Goal: Task Accomplishment & Management: Complete application form

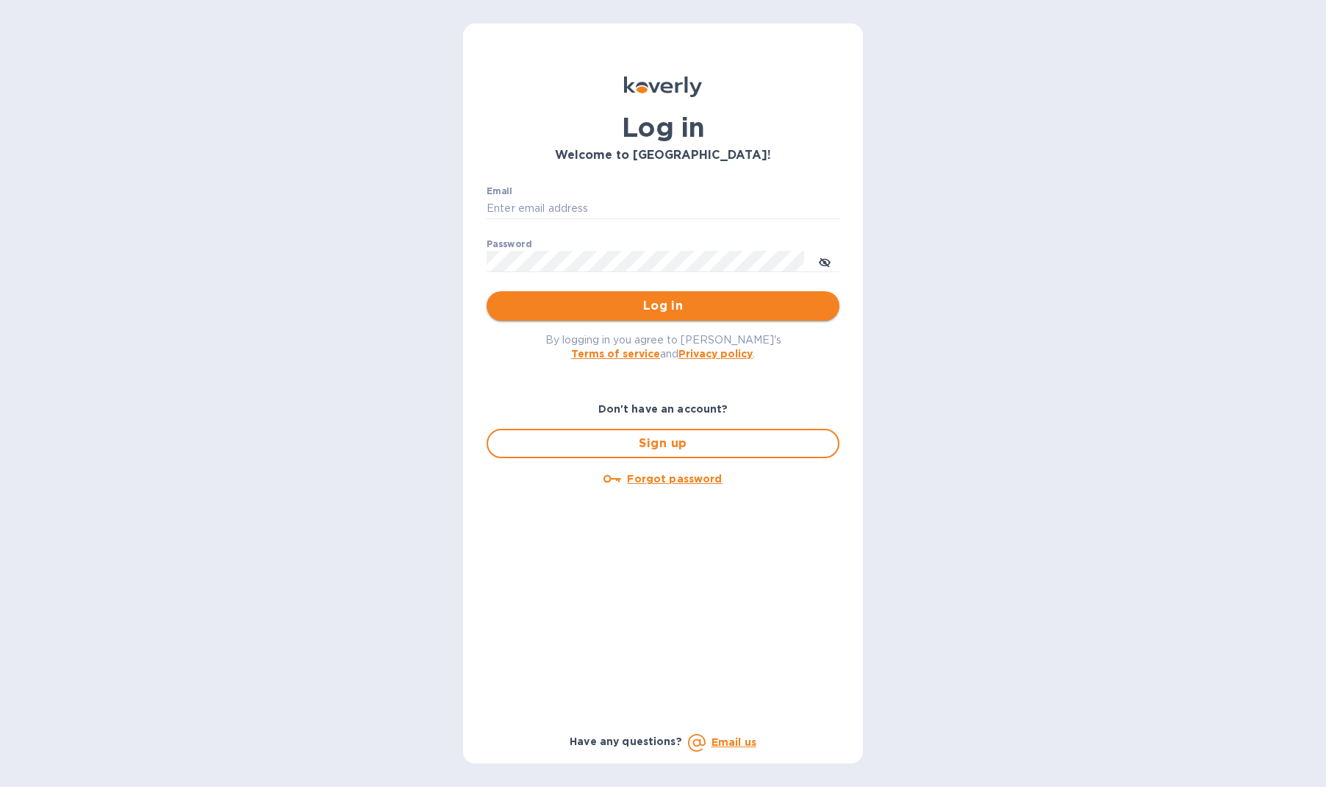
type input "rhough@tranzport.com"
click at [640, 300] on span "Log in" at bounding box center [662, 306] width 329 height 18
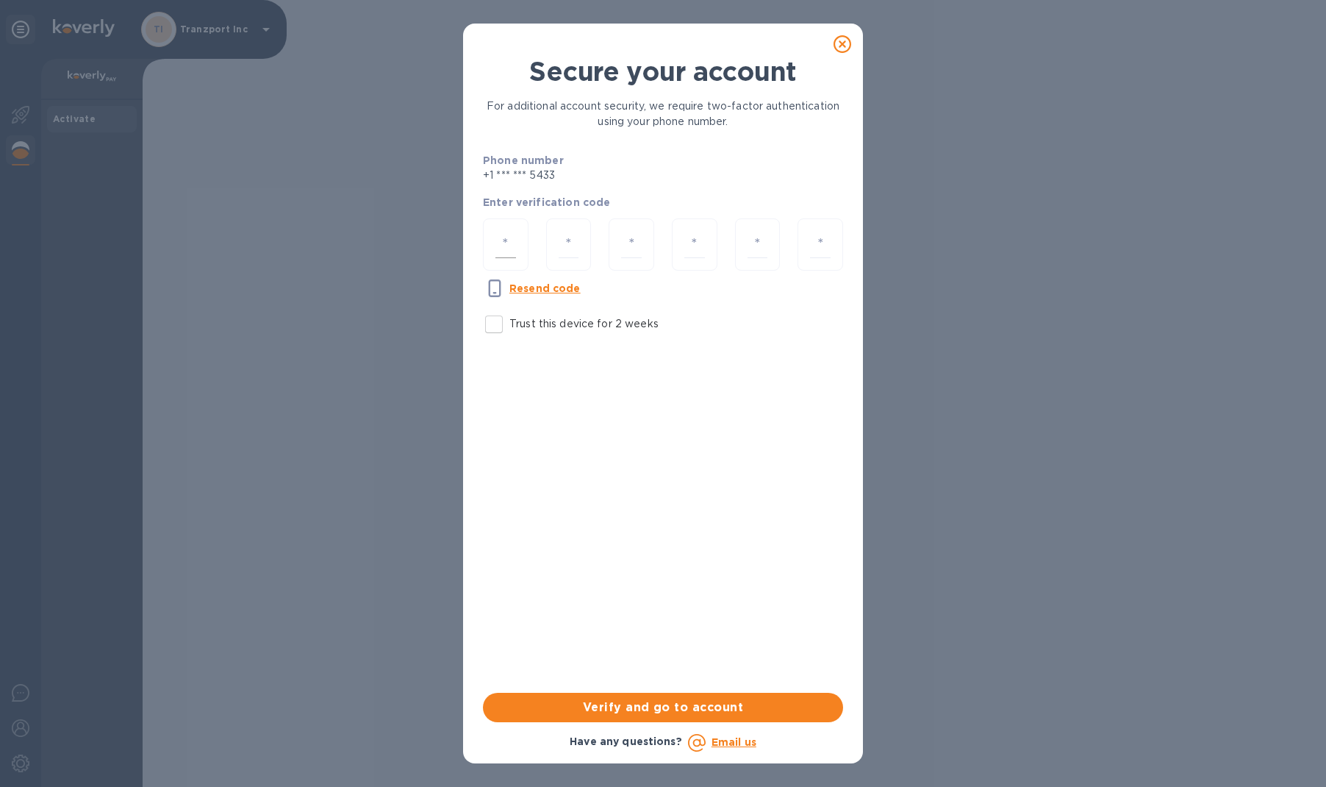
click at [515, 251] on input "number" at bounding box center [505, 244] width 21 height 27
click at [492, 326] on input "Trust this device for 2 weeks" at bounding box center [494, 324] width 31 height 31
checkbox input "true"
click at [504, 240] on input "number" at bounding box center [505, 244] width 21 height 27
type input "6"
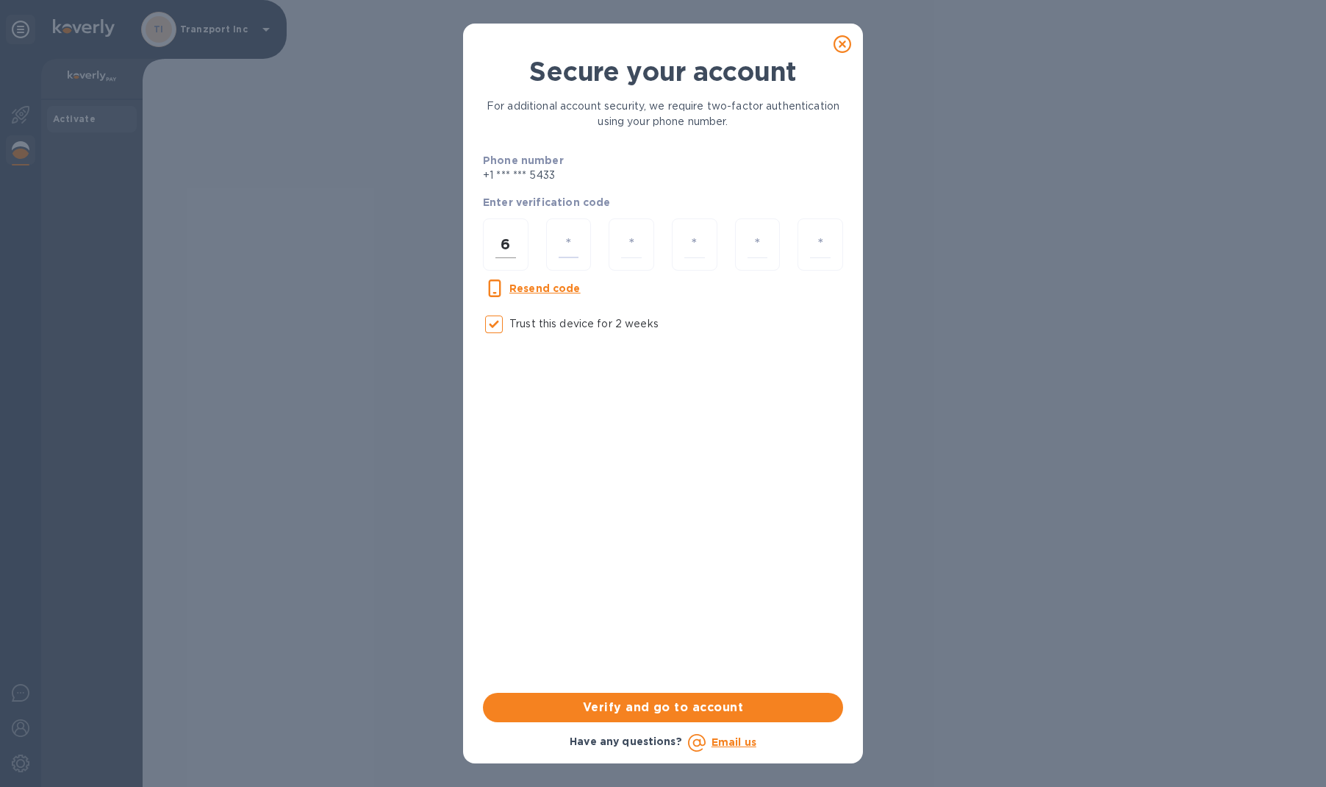
type input "7"
type input "0"
type input "6"
type input "4"
type input "8"
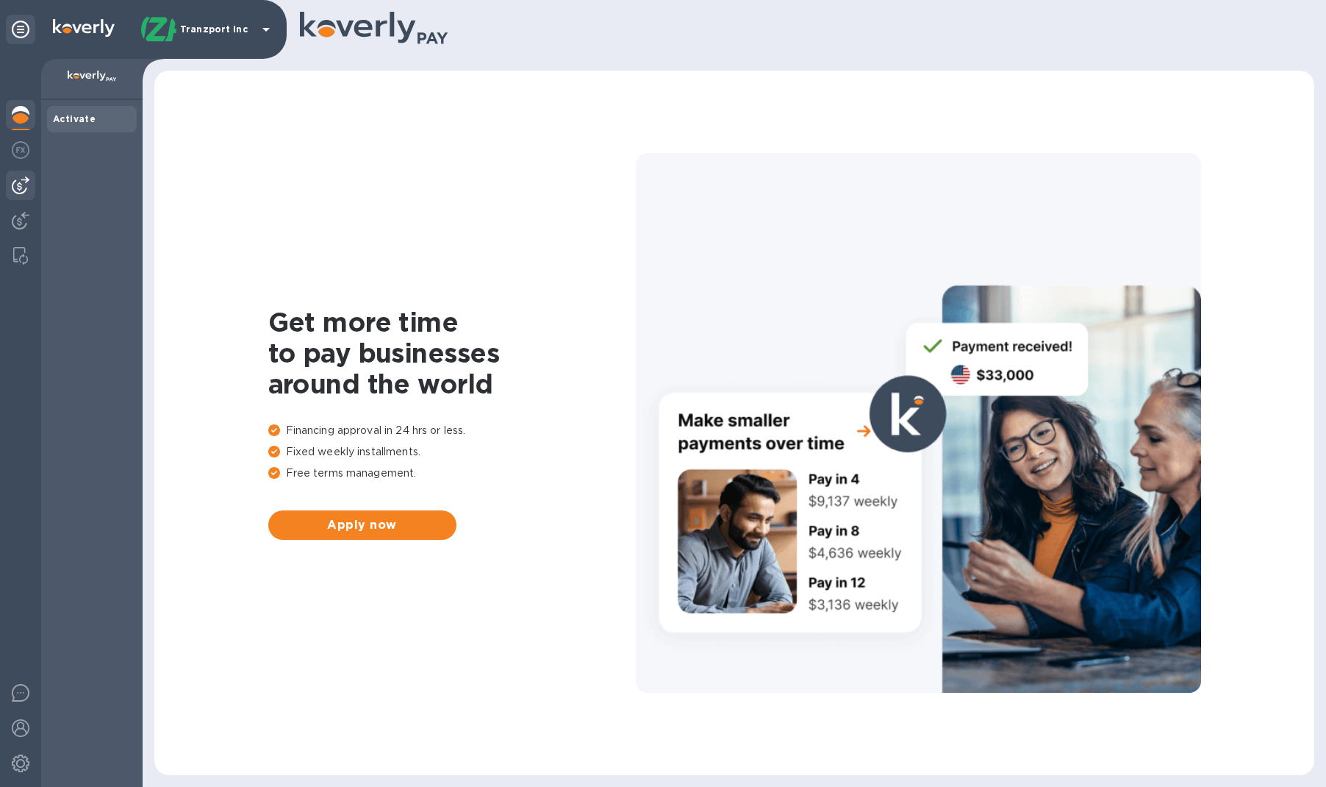
click at [24, 182] on img at bounding box center [21, 185] width 18 height 18
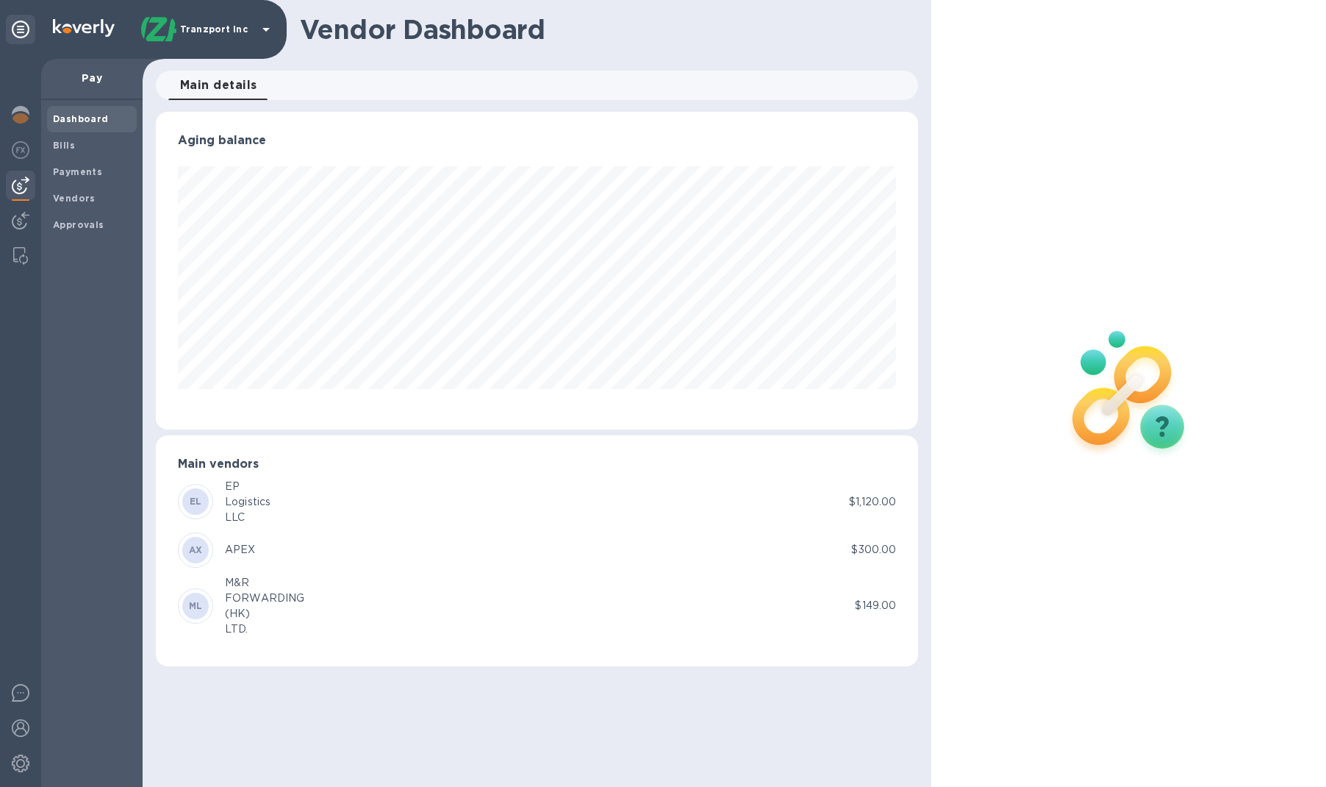
scroll to position [318, 762]
click at [75, 173] on b "Payments" at bounding box center [77, 171] width 49 height 11
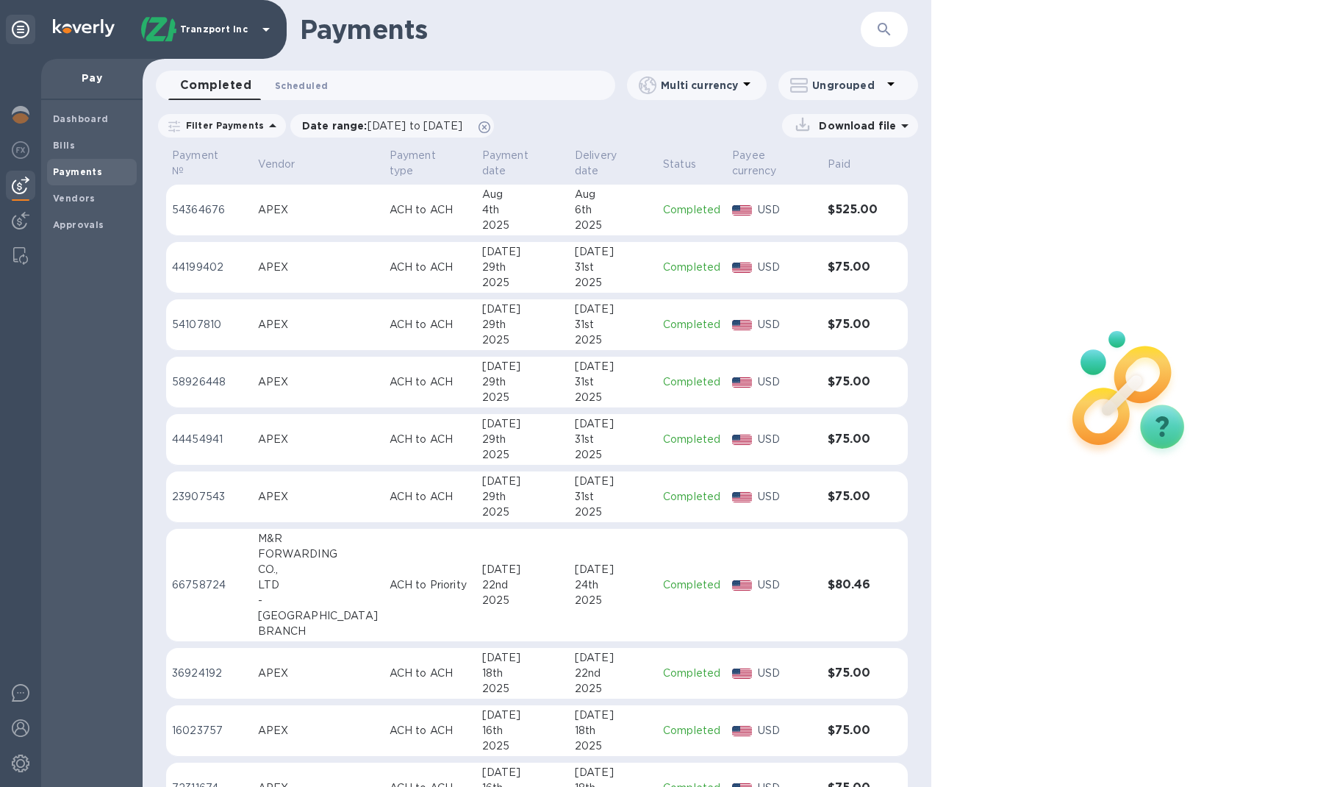
click at [302, 90] on span "Scheduled 0" at bounding box center [301, 85] width 53 height 15
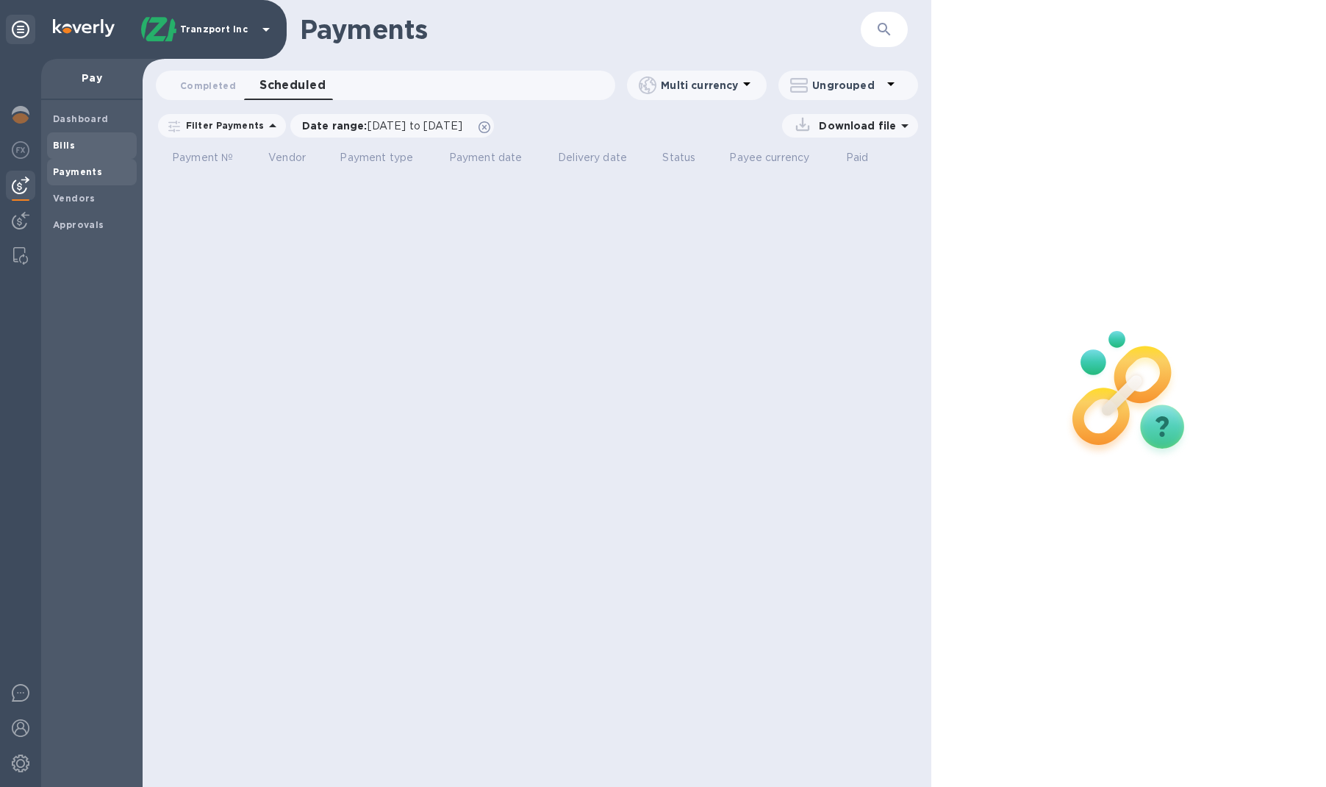
click at [91, 151] on span "Bills" at bounding box center [92, 145] width 78 height 15
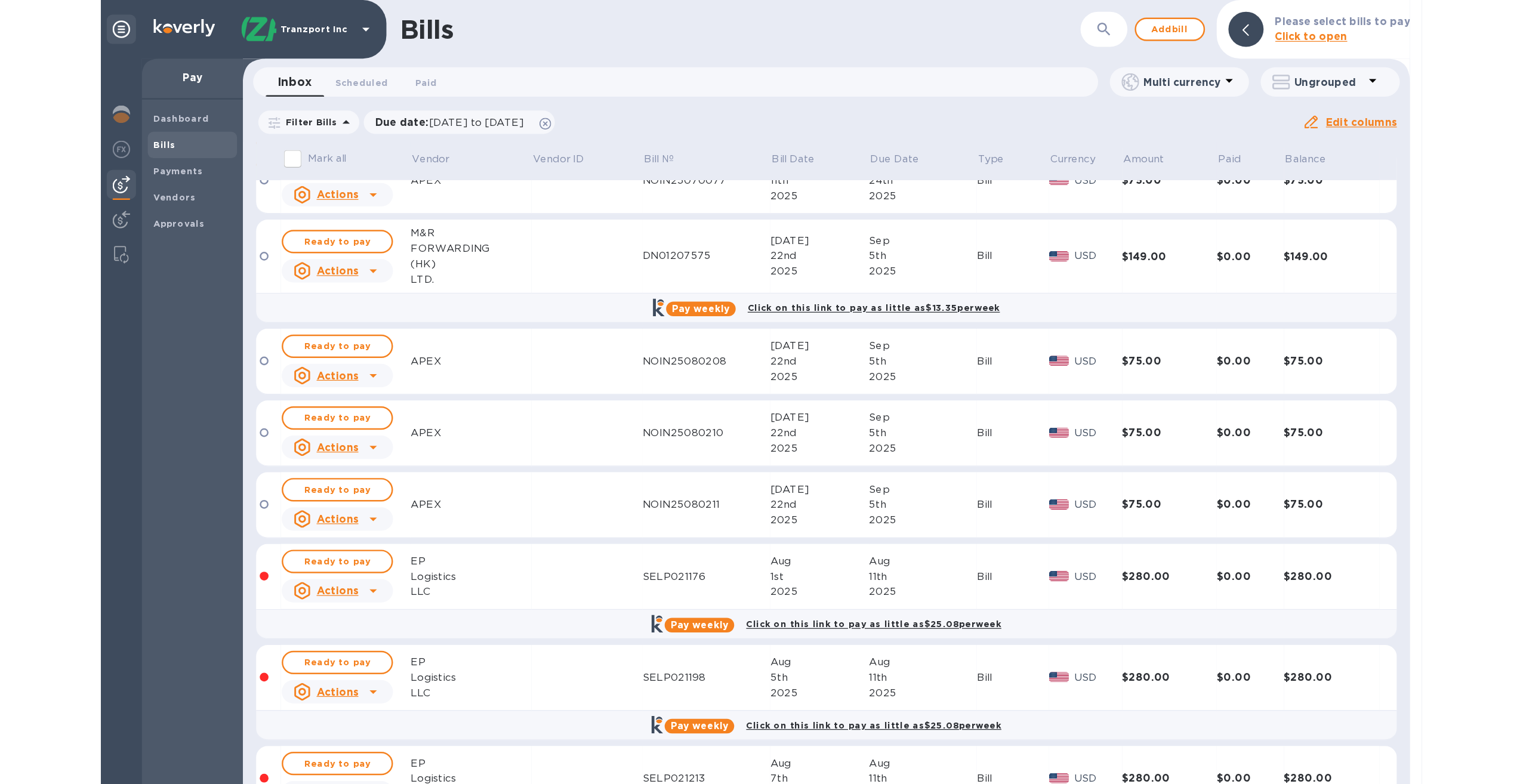
scroll to position [25, 0]
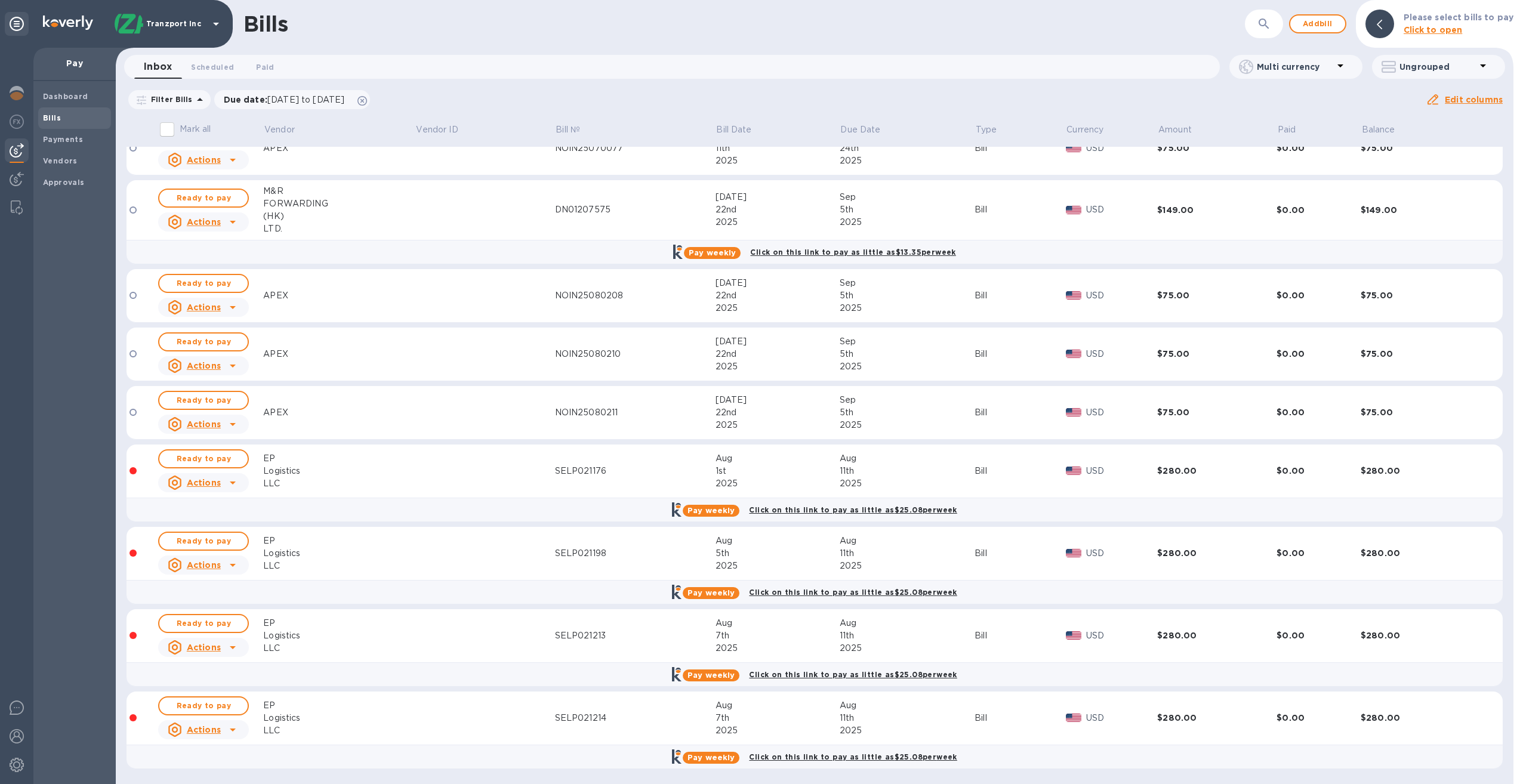
click at [335, 477] on div "LLC" at bounding box center [339, 483] width 152 height 12
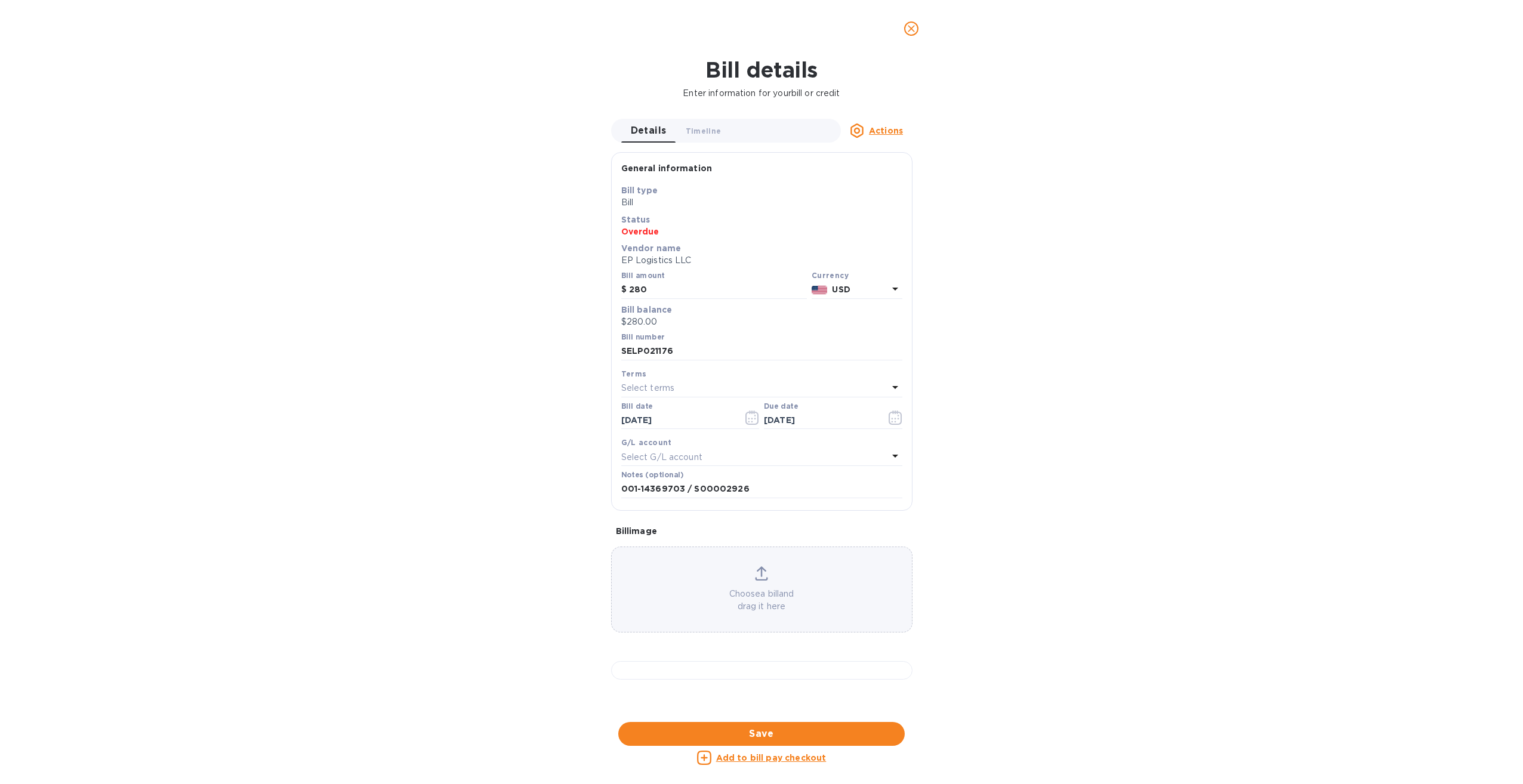
drag, startPoint x: 153, startPoint y: 49, endPoint x: 149, endPoint y: 44, distance: 6.4
click at [153, 49] on div at bounding box center [762, 28] width 1523 height 58
click at [913, 28] on icon "close" at bounding box center [911, 28] width 12 height 12
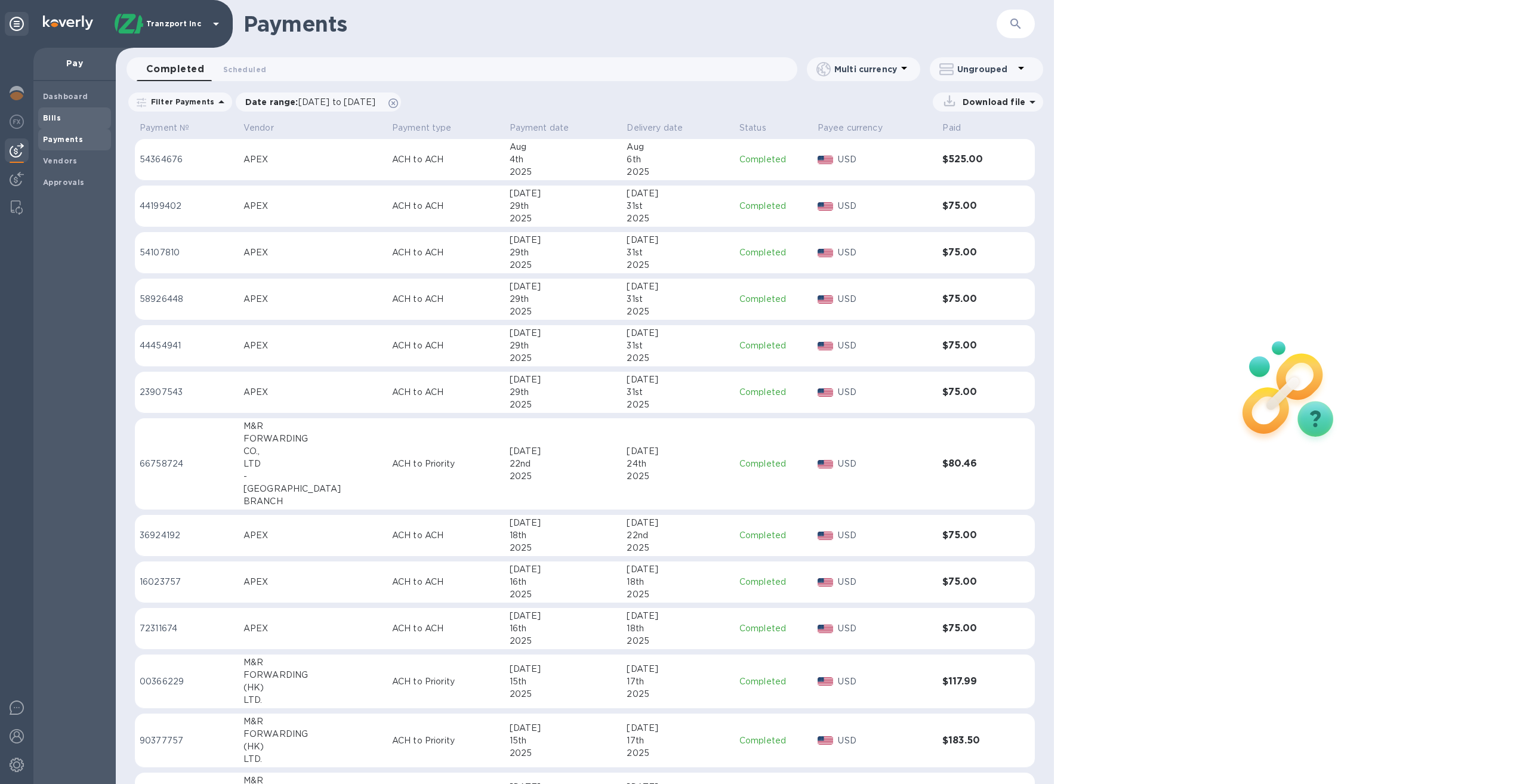
click at [67, 117] on span "Bills" at bounding box center [75, 118] width 63 height 12
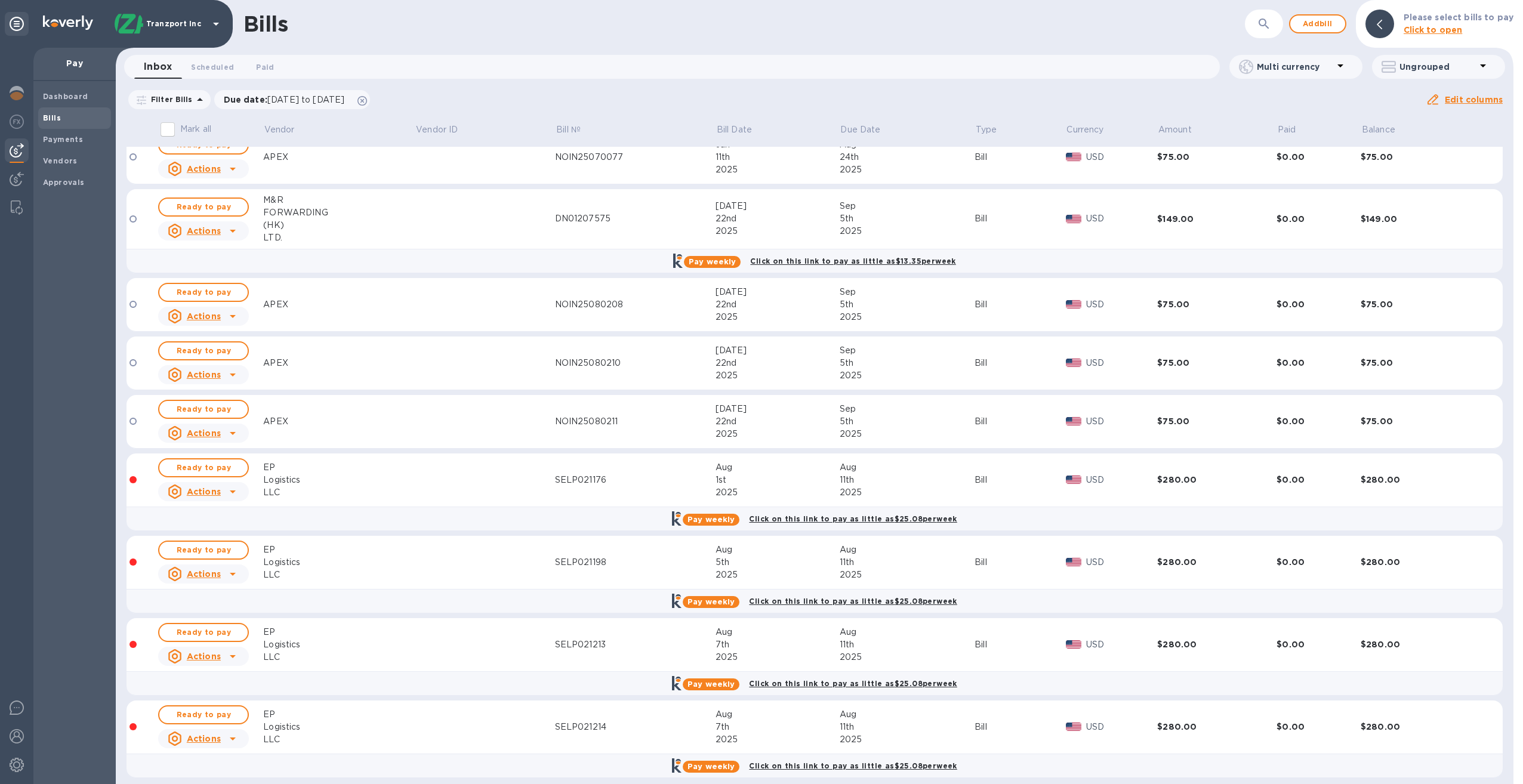
scroll to position [25, 0]
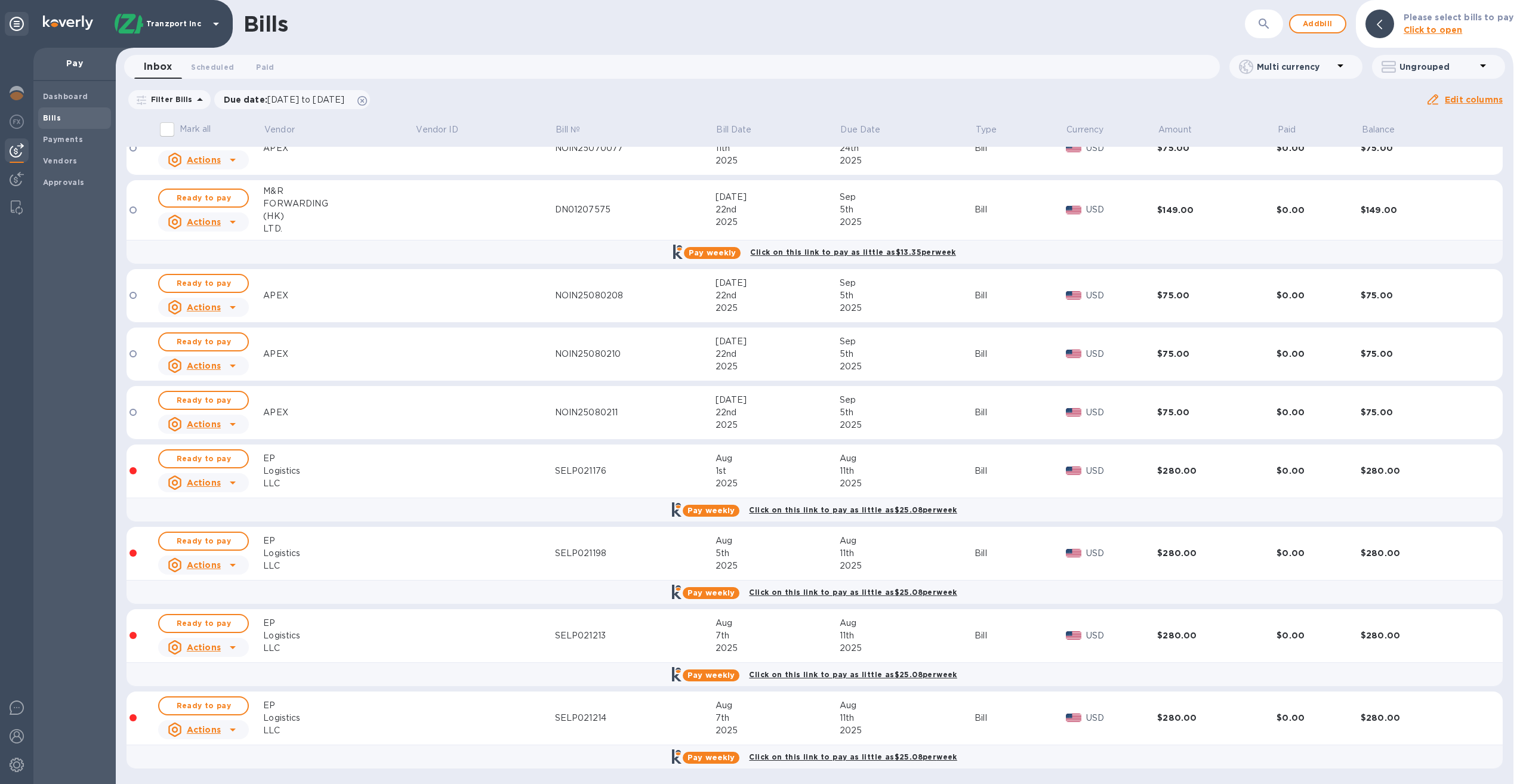
click at [365, 555] on div "Logistics" at bounding box center [339, 553] width 152 height 12
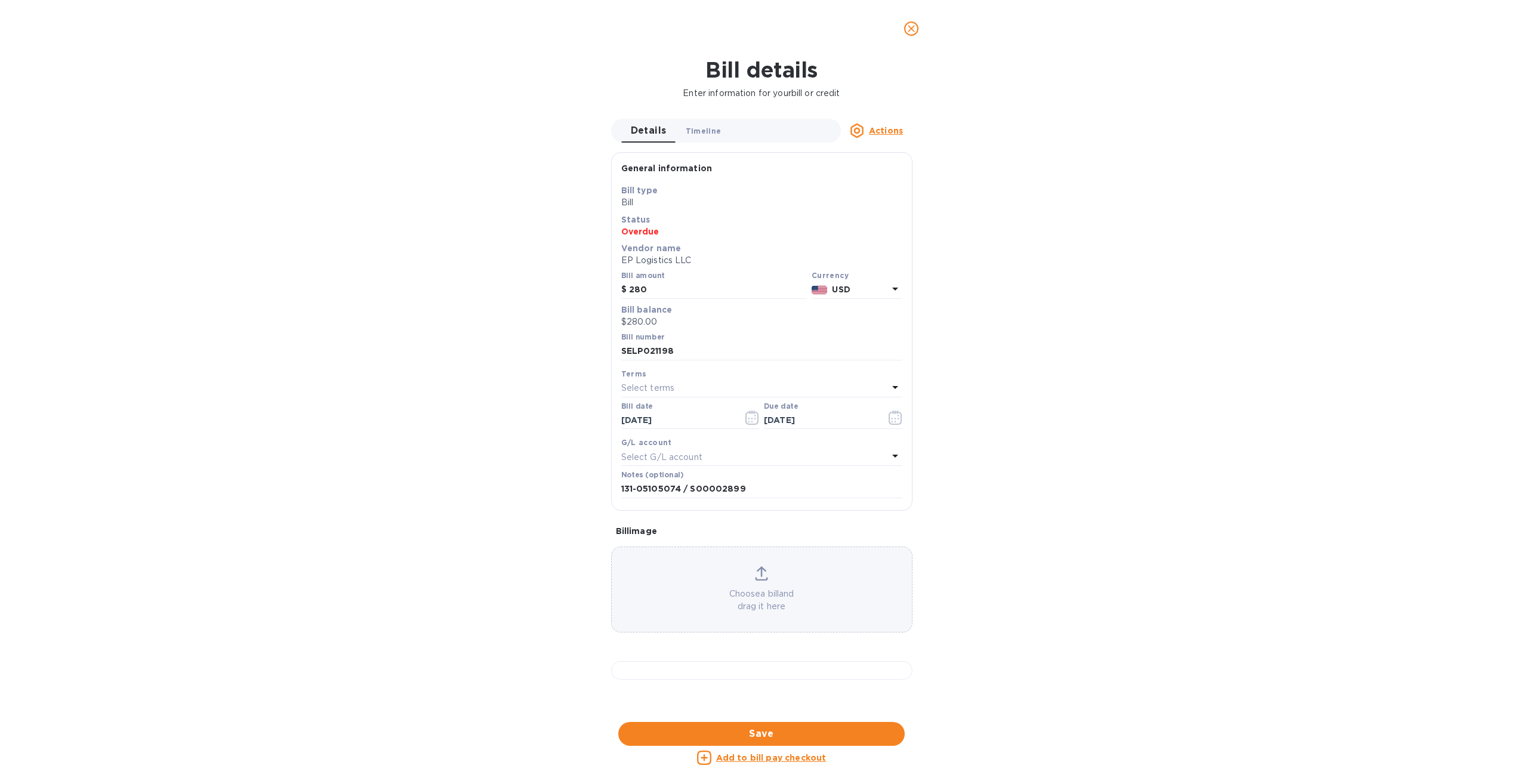
click at [702, 131] on span "Timeline 0" at bounding box center [704, 131] width 36 height 12
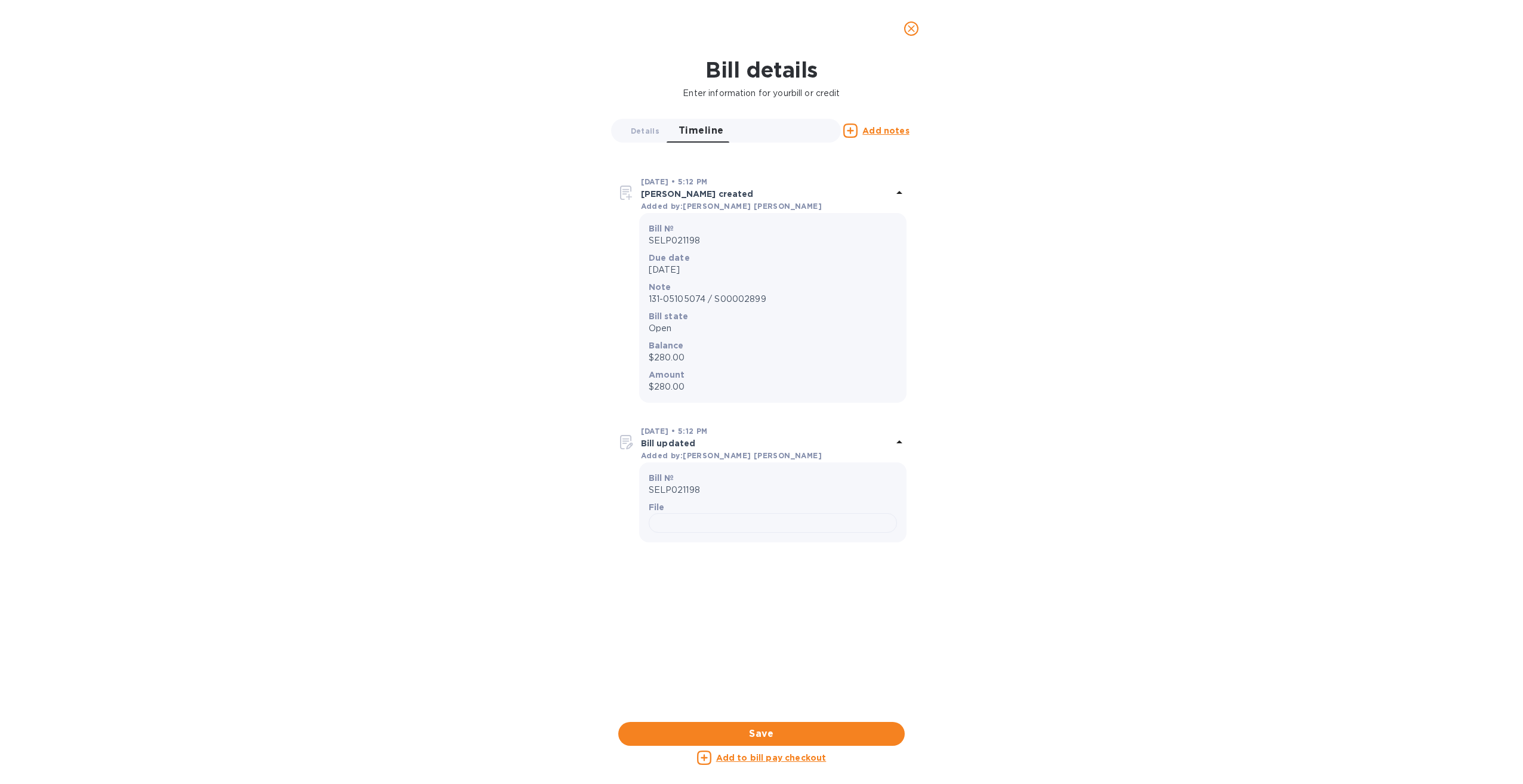
click at [770, 508] on p "File" at bounding box center [773, 507] width 248 height 12
drag, startPoint x: 772, startPoint y: 626, endPoint x: 748, endPoint y: 532, distance: 97.0
click at [748, 532] on div at bounding box center [773, 523] width 248 height 19
click at [625, 442] on img at bounding box center [627, 442] width 19 height 19
click at [625, 442] on img at bounding box center [627, 442] width 19 height 19
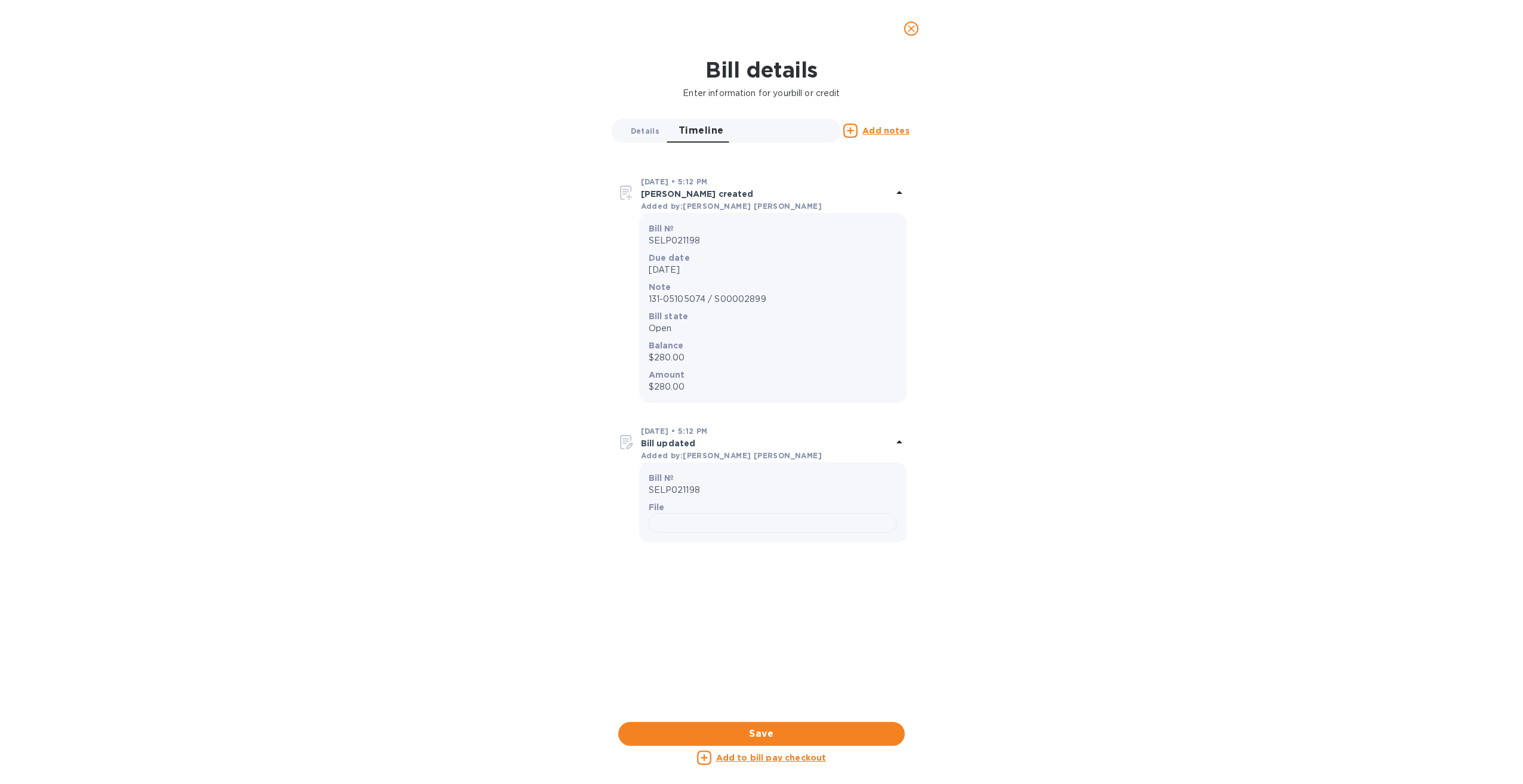
click at [642, 134] on span "Details 0" at bounding box center [645, 131] width 28 height 12
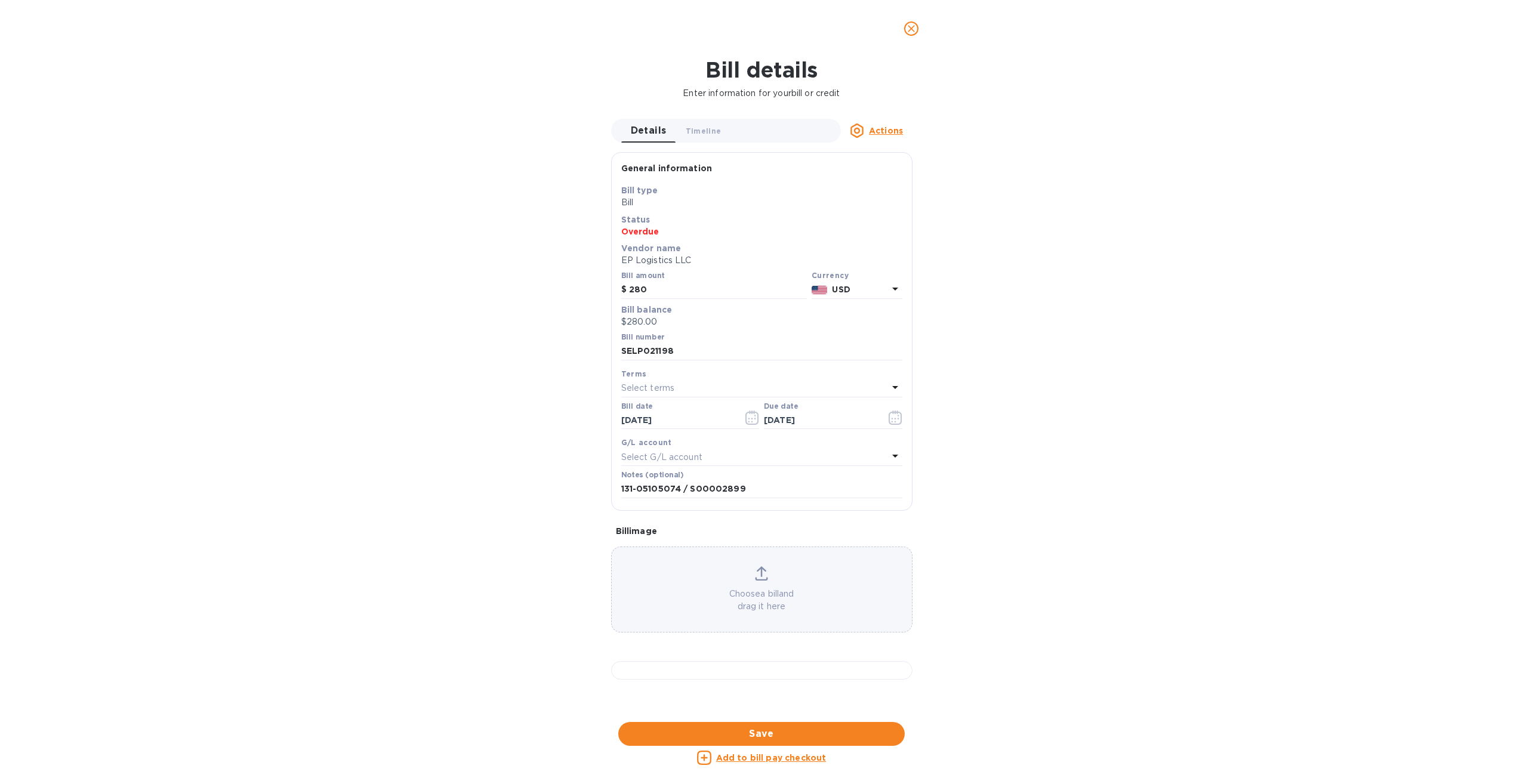
click at [898, 131] on u "Actions" at bounding box center [886, 131] width 34 height 10
click at [517, 386] on div at bounding box center [762, 392] width 1523 height 784
click at [654, 319] on p "$280.00" at bounding box center [762, 321] width 281 height 12
click at [880, 131] on u "Actions" at bounding box center [886, 131] width 34 height 10
click at [822, 183] on div at bounding box center [762, 392] width 1523 height 784
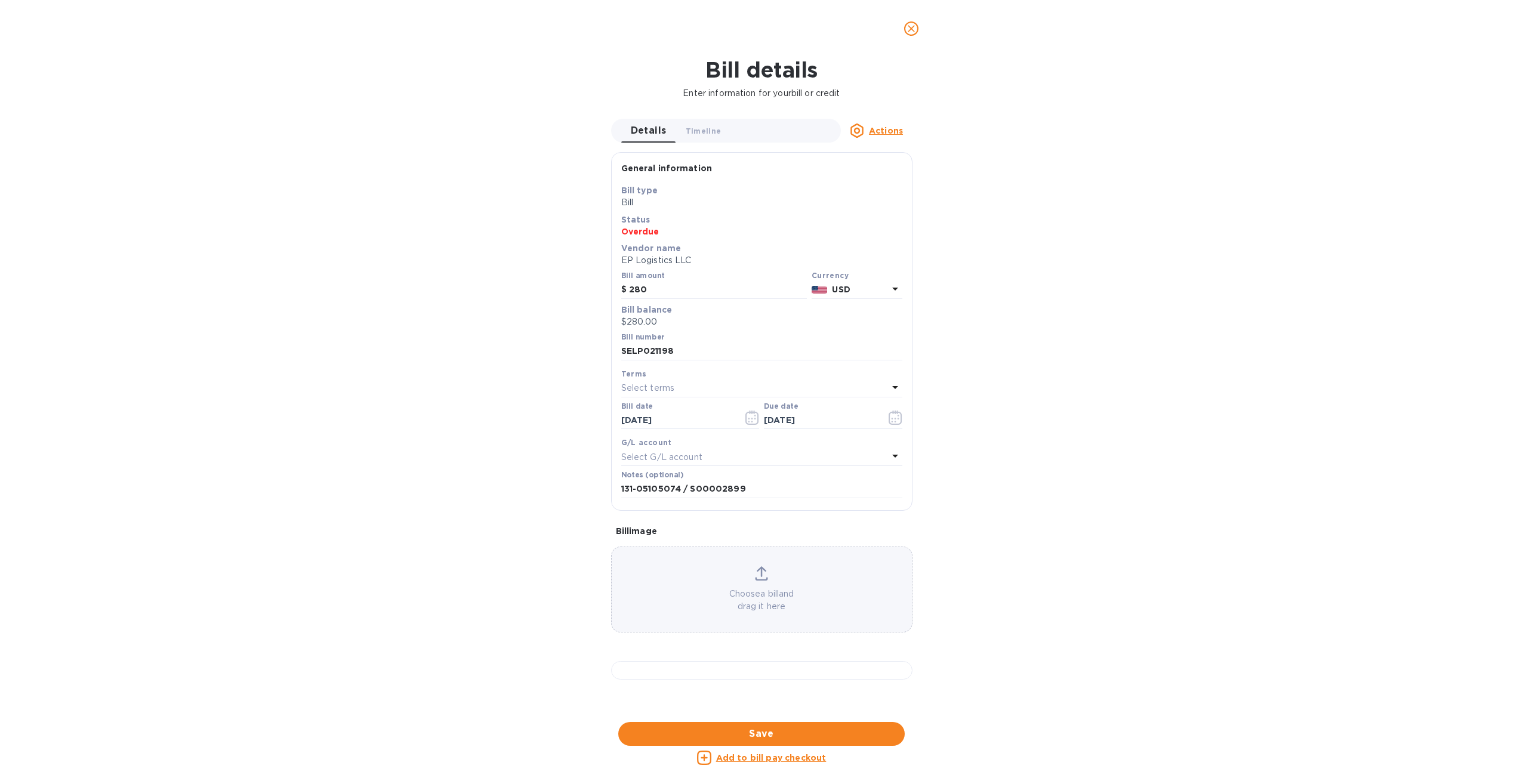
click at [937, 200] on div "Bill details Enter information for your bill or credit Details 0 Timeline 0 Act…" at bounding box center [762, 420] width 1523 height 726
click at [701, 130] on span "Timeline 0" at bounding box center [704, 131] width 36 height 12
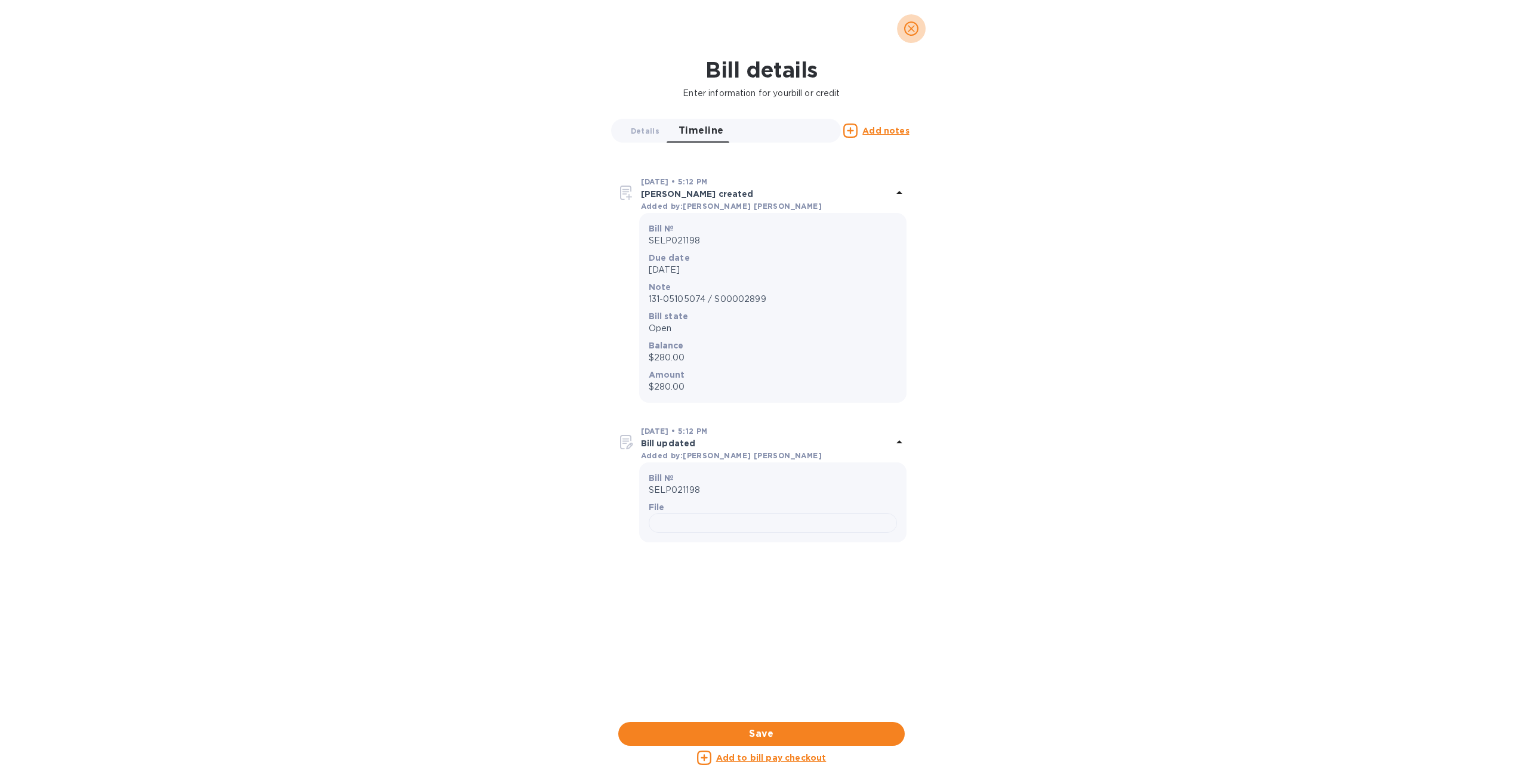
click at [911, 26] on icon "close" at bounding box center [911, 28] width 12 height 12
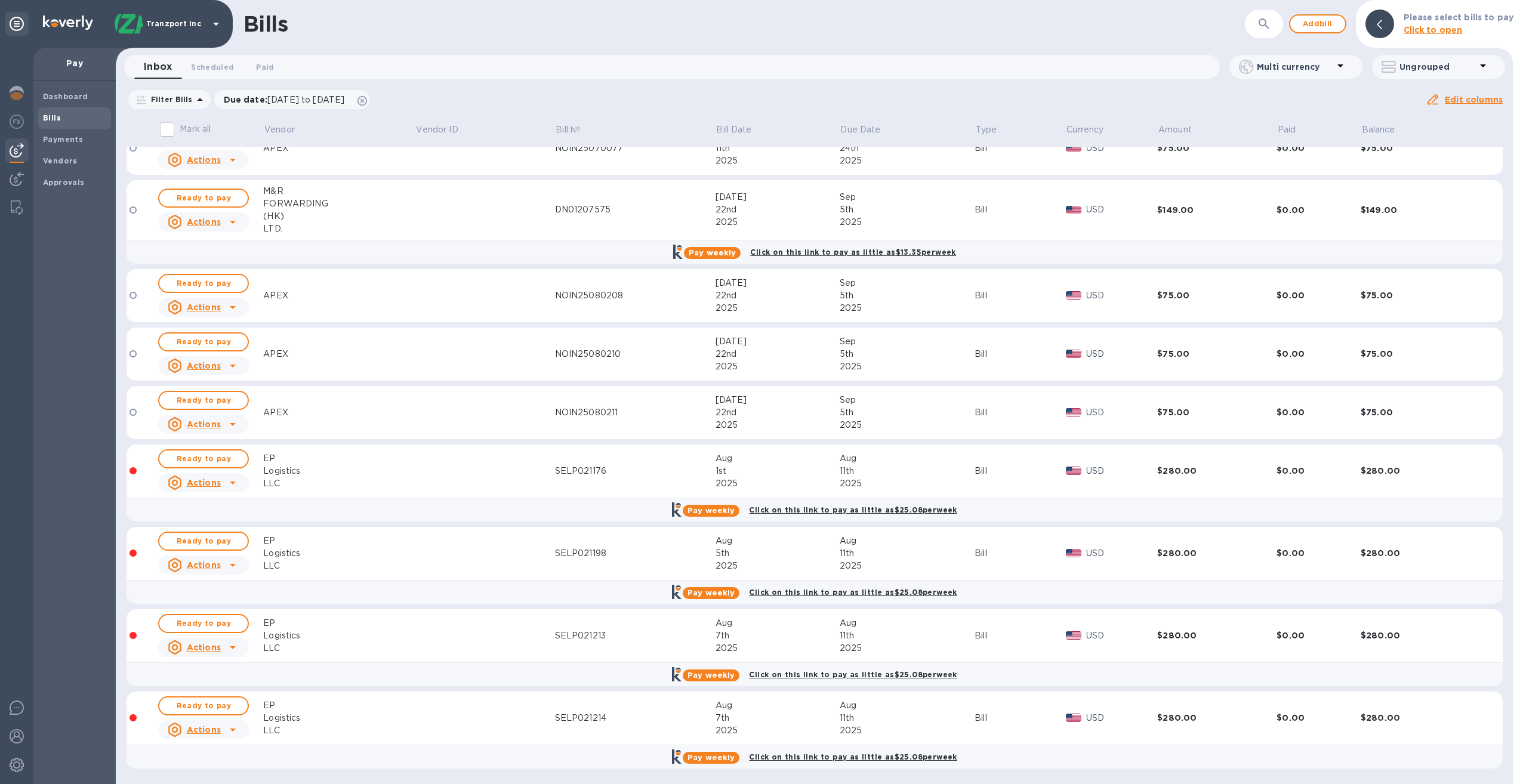
click at [486, 562] on td at bounding box center [485, 554] width 140 height 54
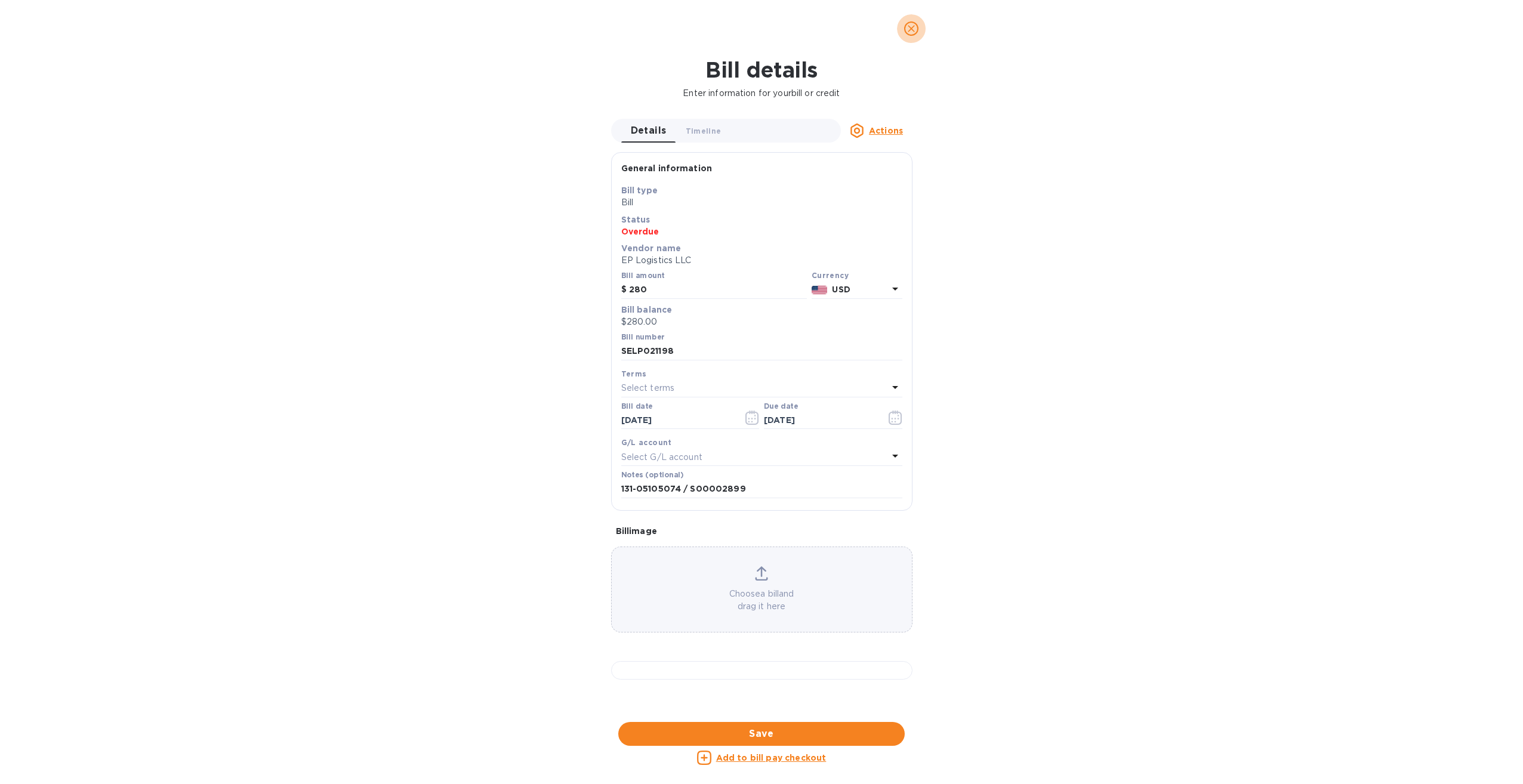
click at [907, 27] on icon "close" at bounding box center [911, 28] width 12 height 12
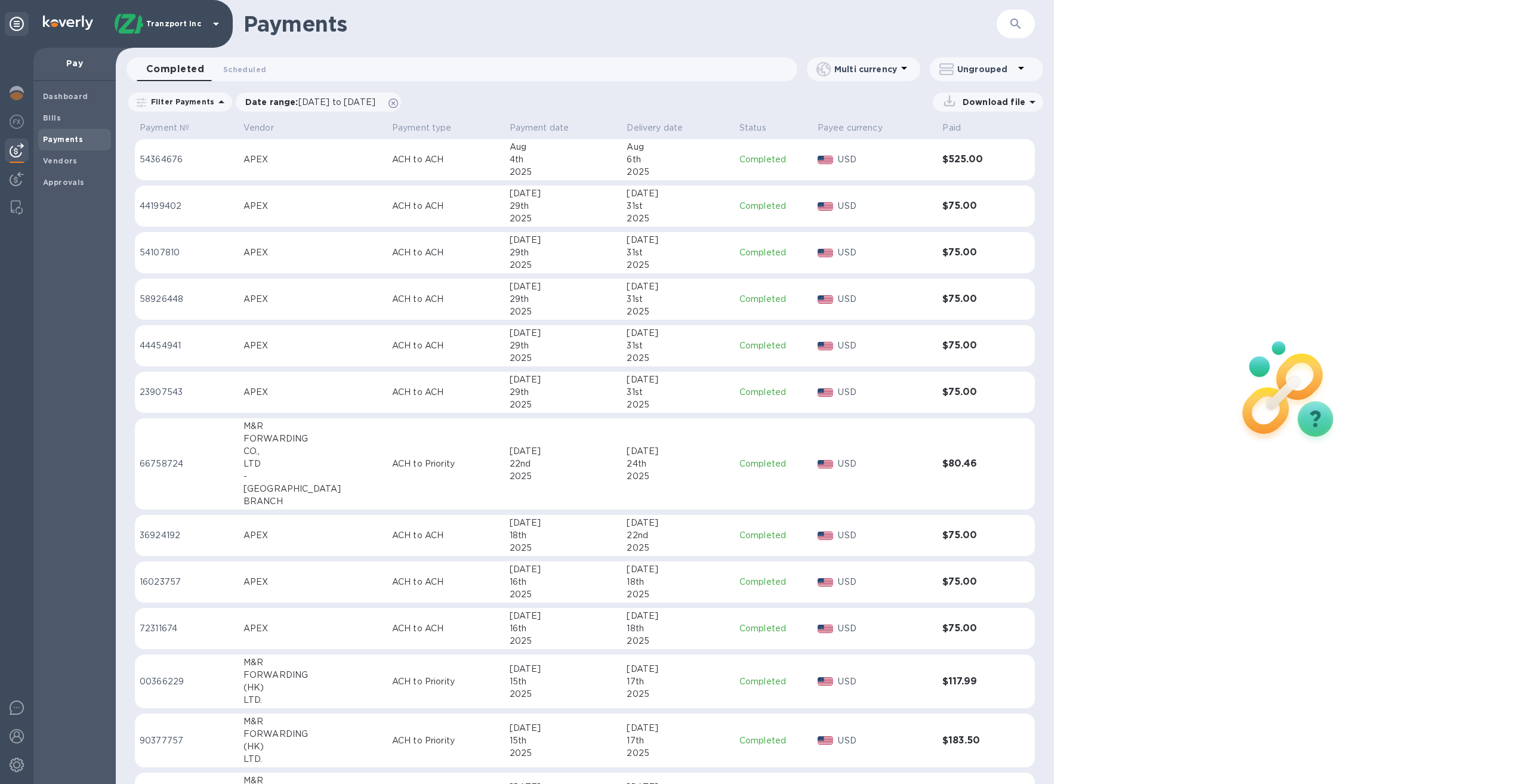
click at [923, 17] on form "​" at bounding box center [956, 24] width 158 height 29
click at [69, 120] on span "Bills" at bounding box center [75, 118] width 63 height 12
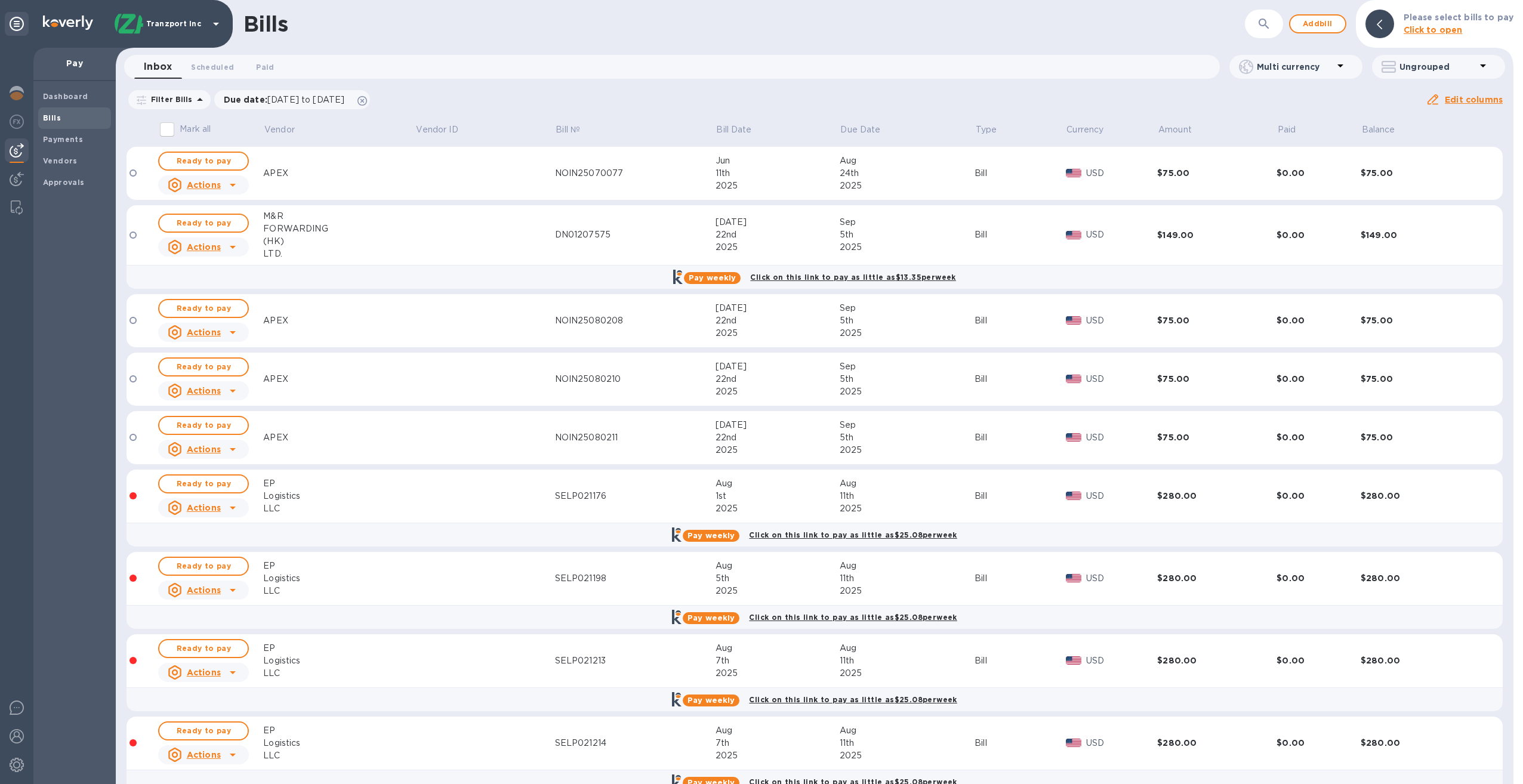
scroll to position [25, 0]
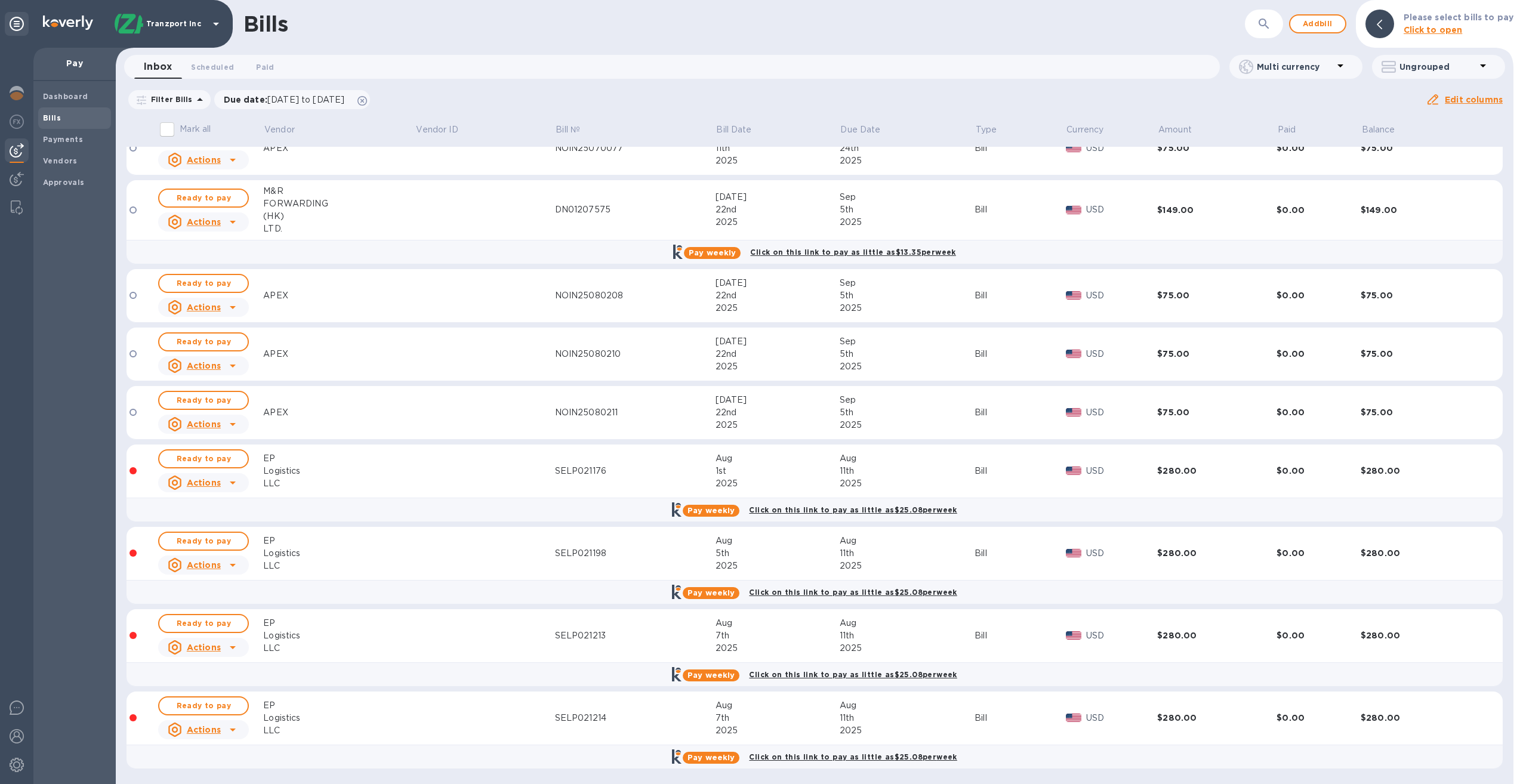
click at [233, 564] on icon at bounding box center [232, 566] width 6 height 3
click at [368, 566] on div at bounding box center [762, 392] width 1523 height 784
click at [545, 549] on td at bounding box center [485, 554] width 140 height 54
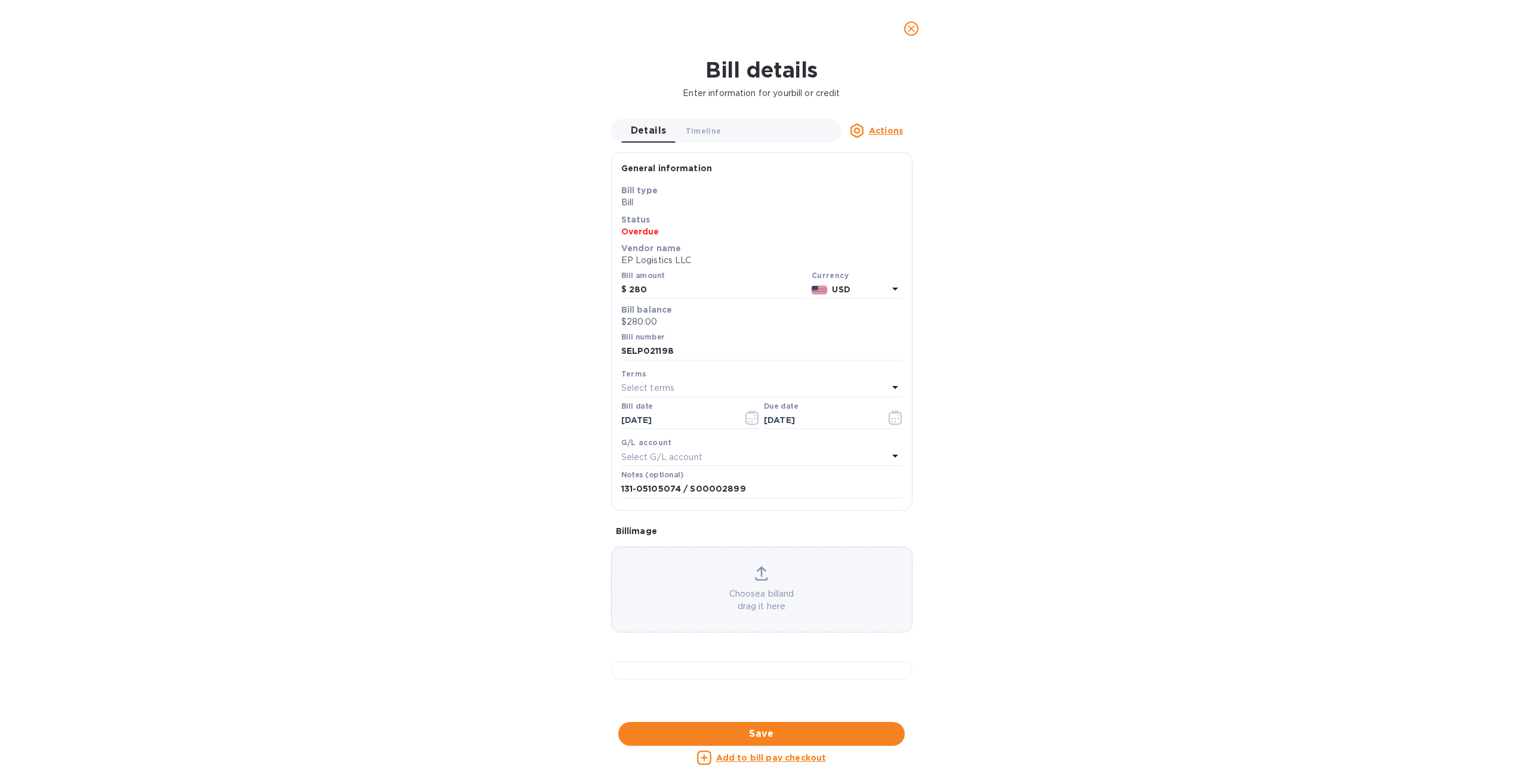
scroll to position [258, 917]
click at [913, 28] on icon "close" at bounding box center [911, 28] width 12 height 12
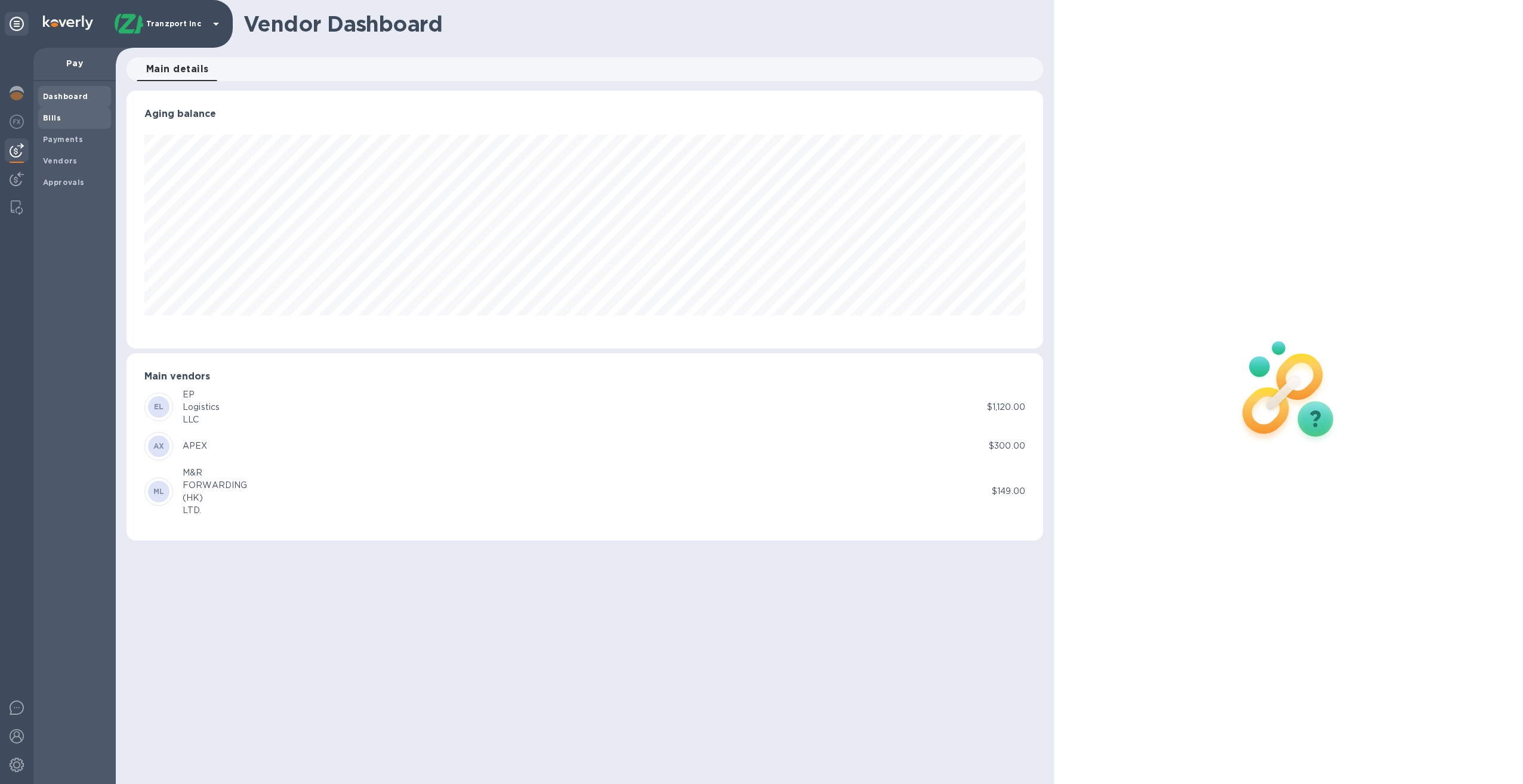
click at [55, 118] on b "Bills" at bounding box center [52, 118] width 18 height 9
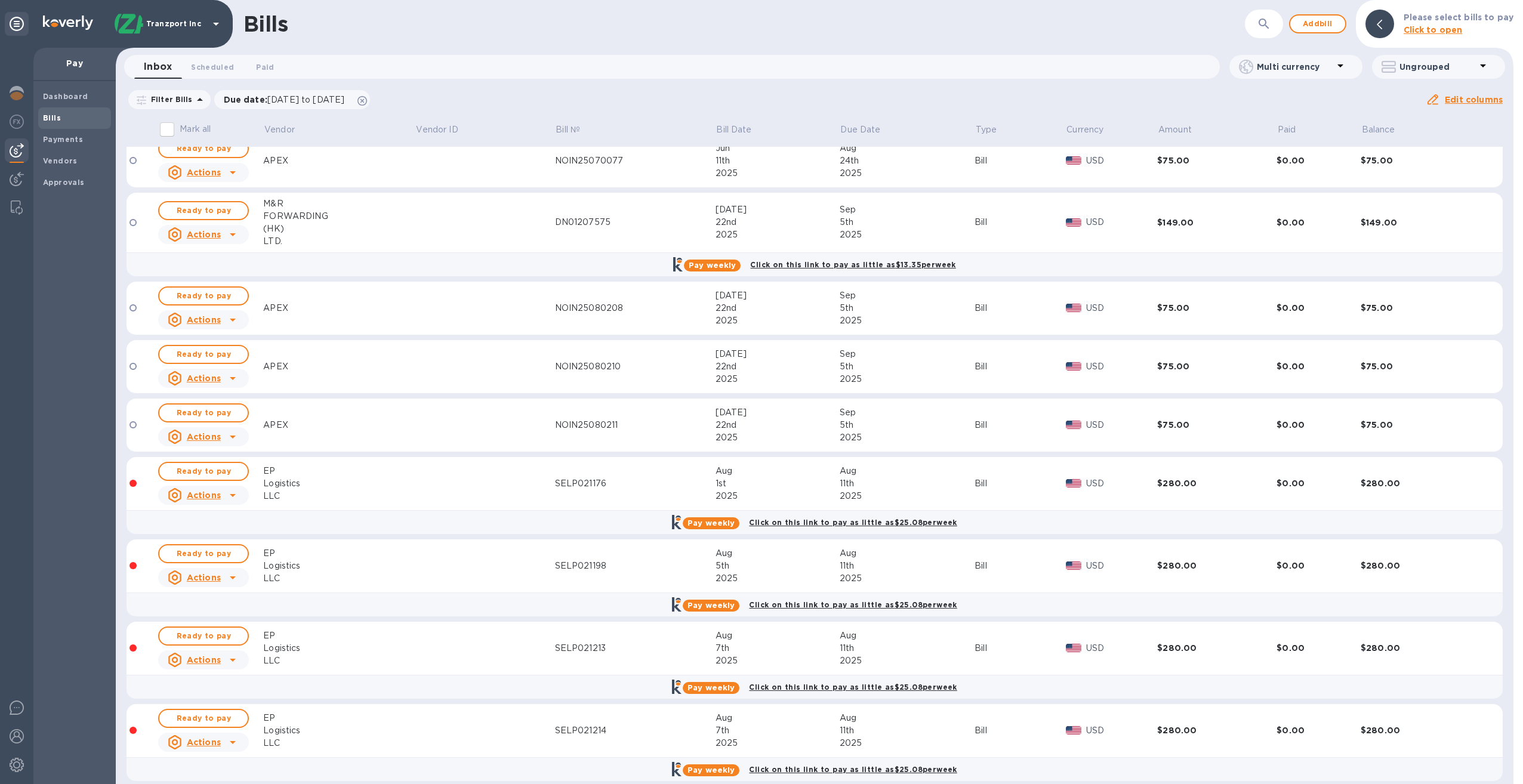
scroll to position [25, 0]
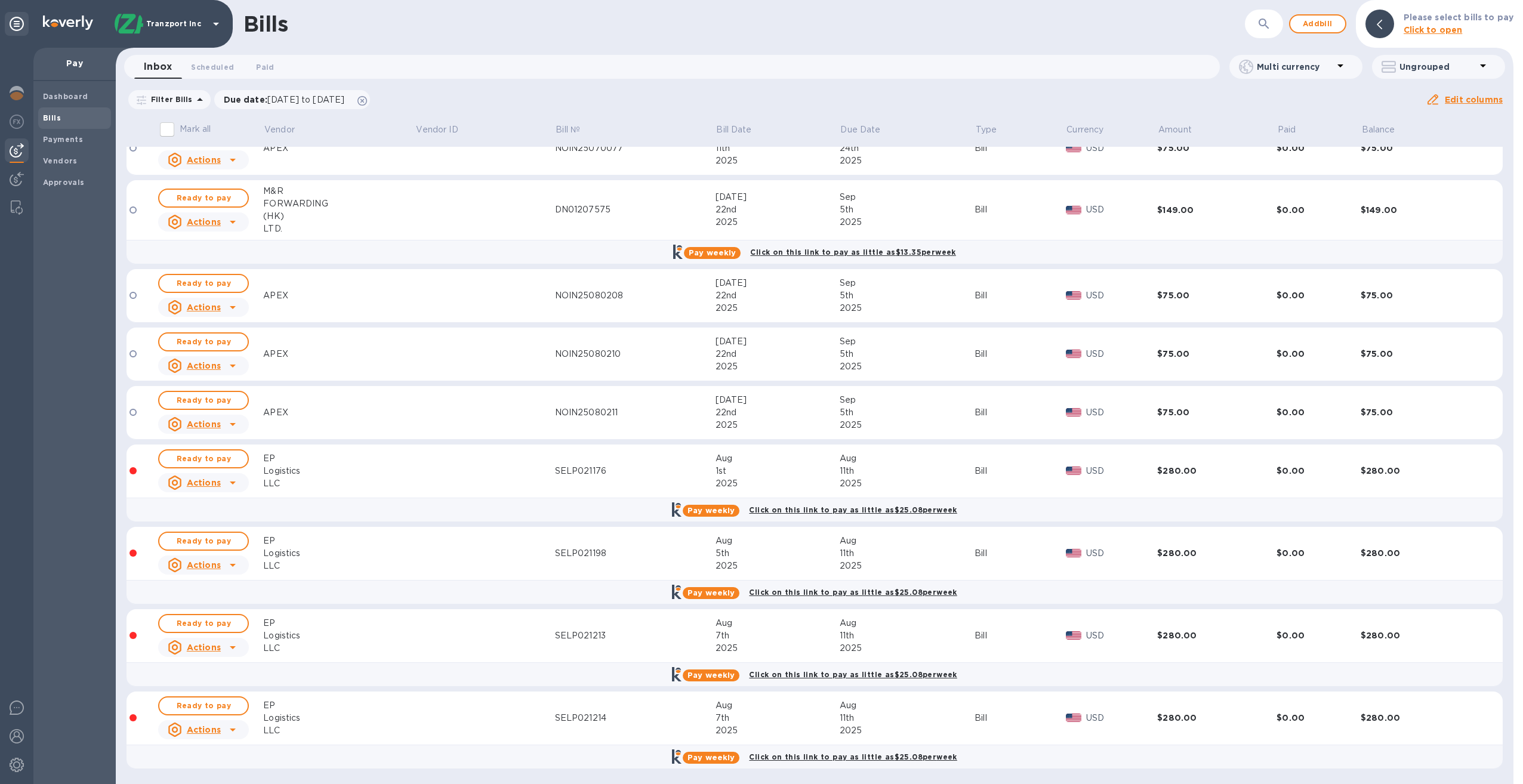
click at [387, 566] on div "LLC" at bounding box center [339, 566] width 152 height 12
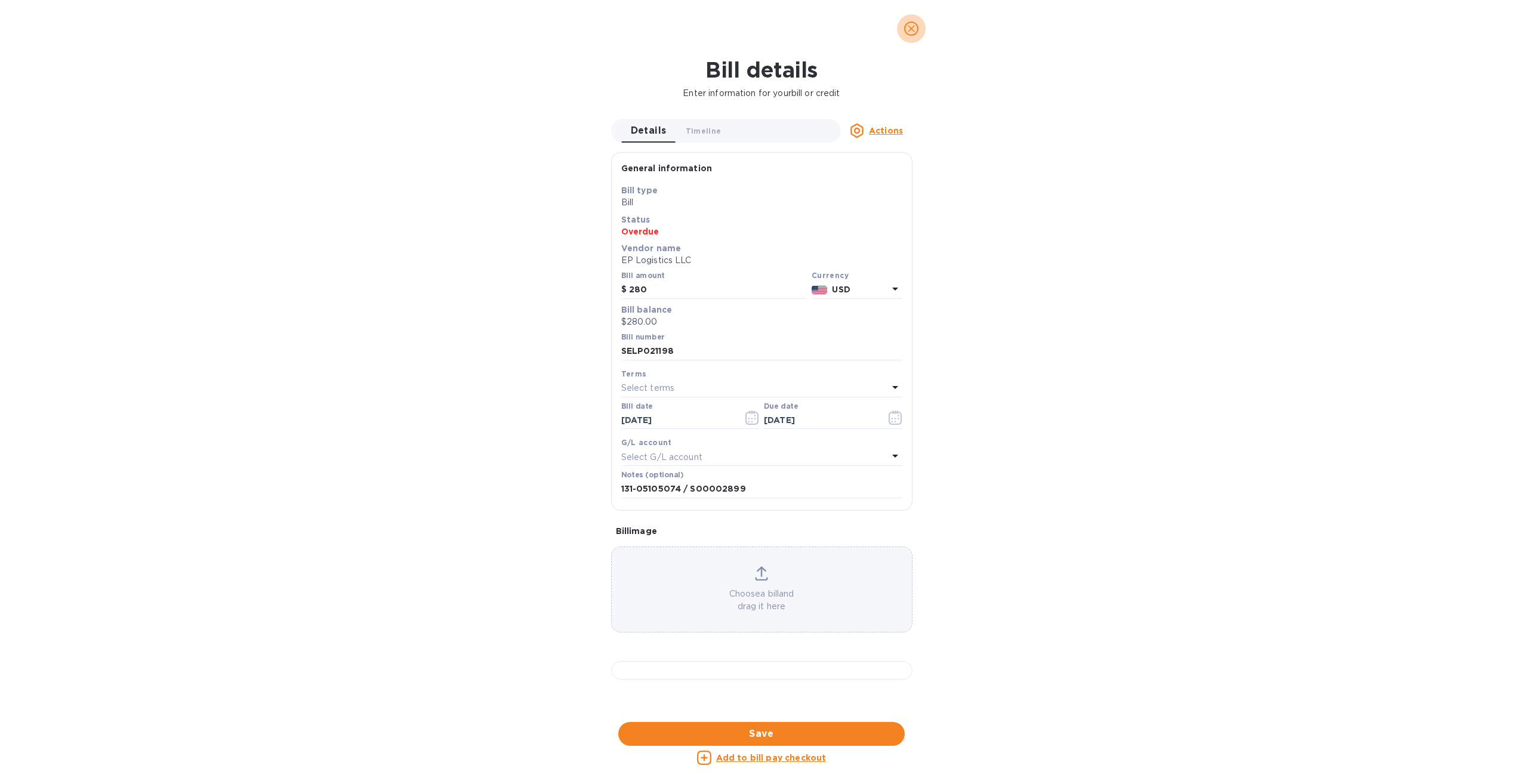
click at [912, 30] on icon "close" at bounding box center [911, 28] width 12 height 12
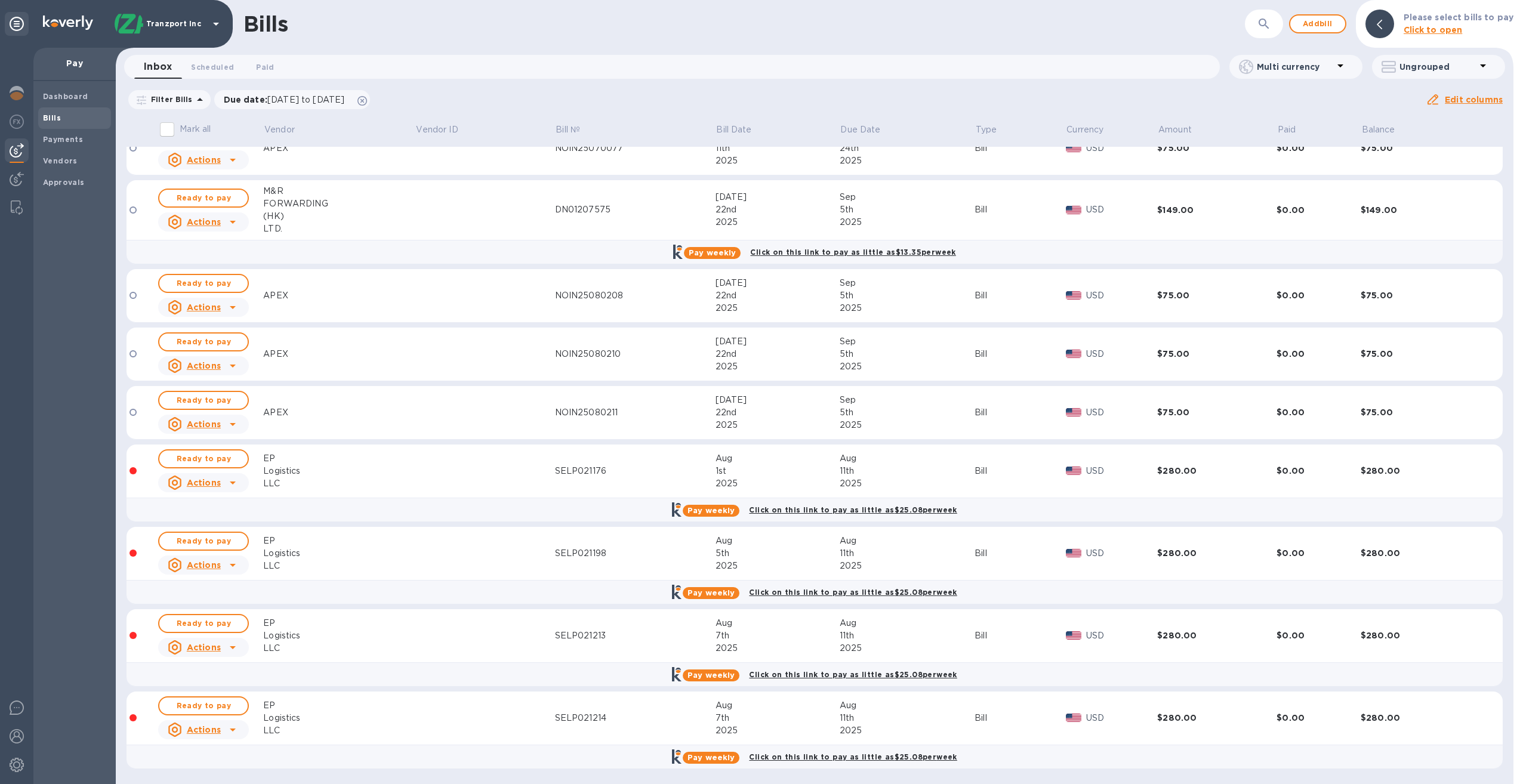
click at [470, 470] on td at bounding box center [485, 472] width 140 height 54
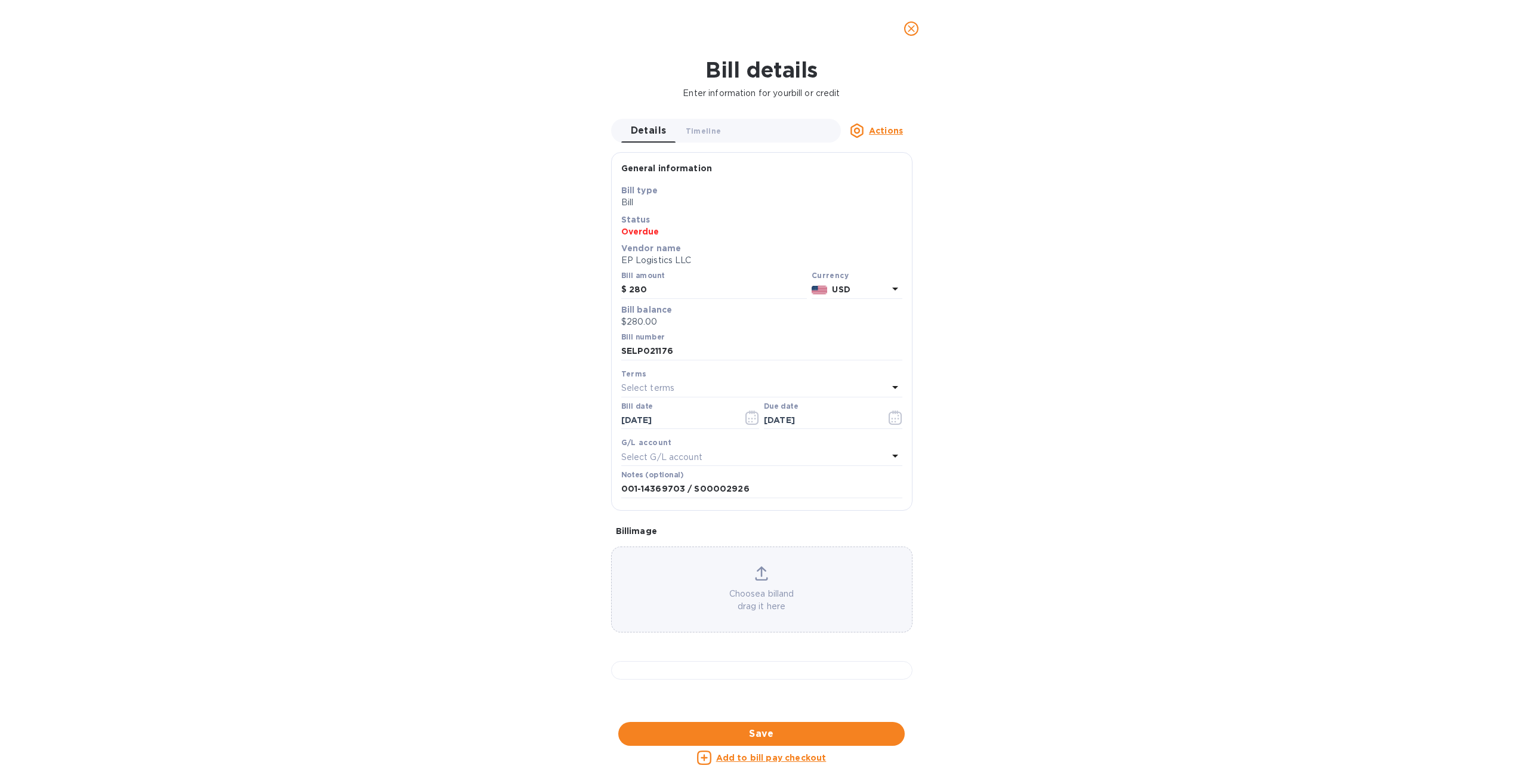
scroll to position [0, 0]
click at [914, 26] on icon "close" at bounding box center [911, 28] width 12 height 12
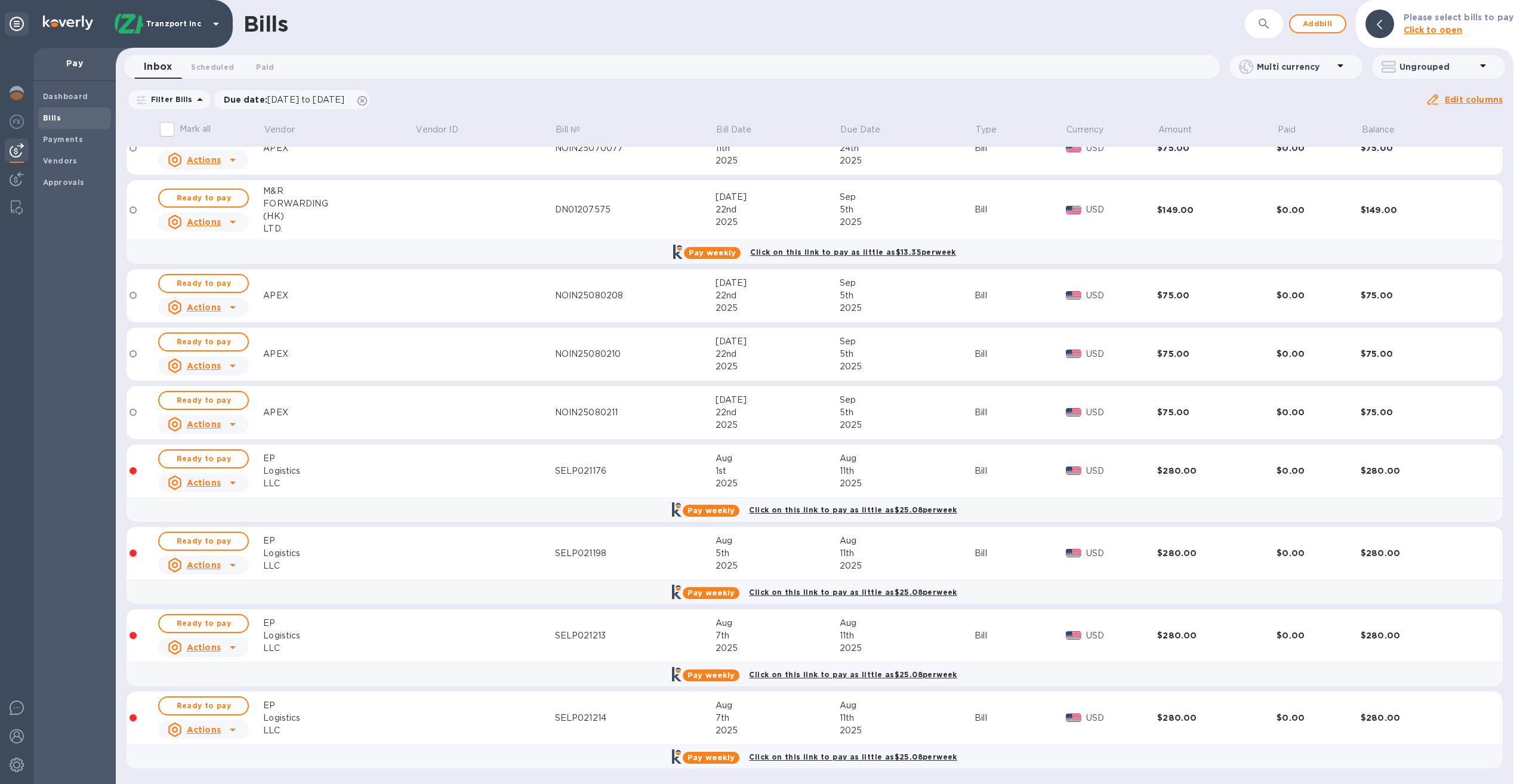
click at [351, 480] on div "LLC" at bounding box center [339, 483] width 152 height 12
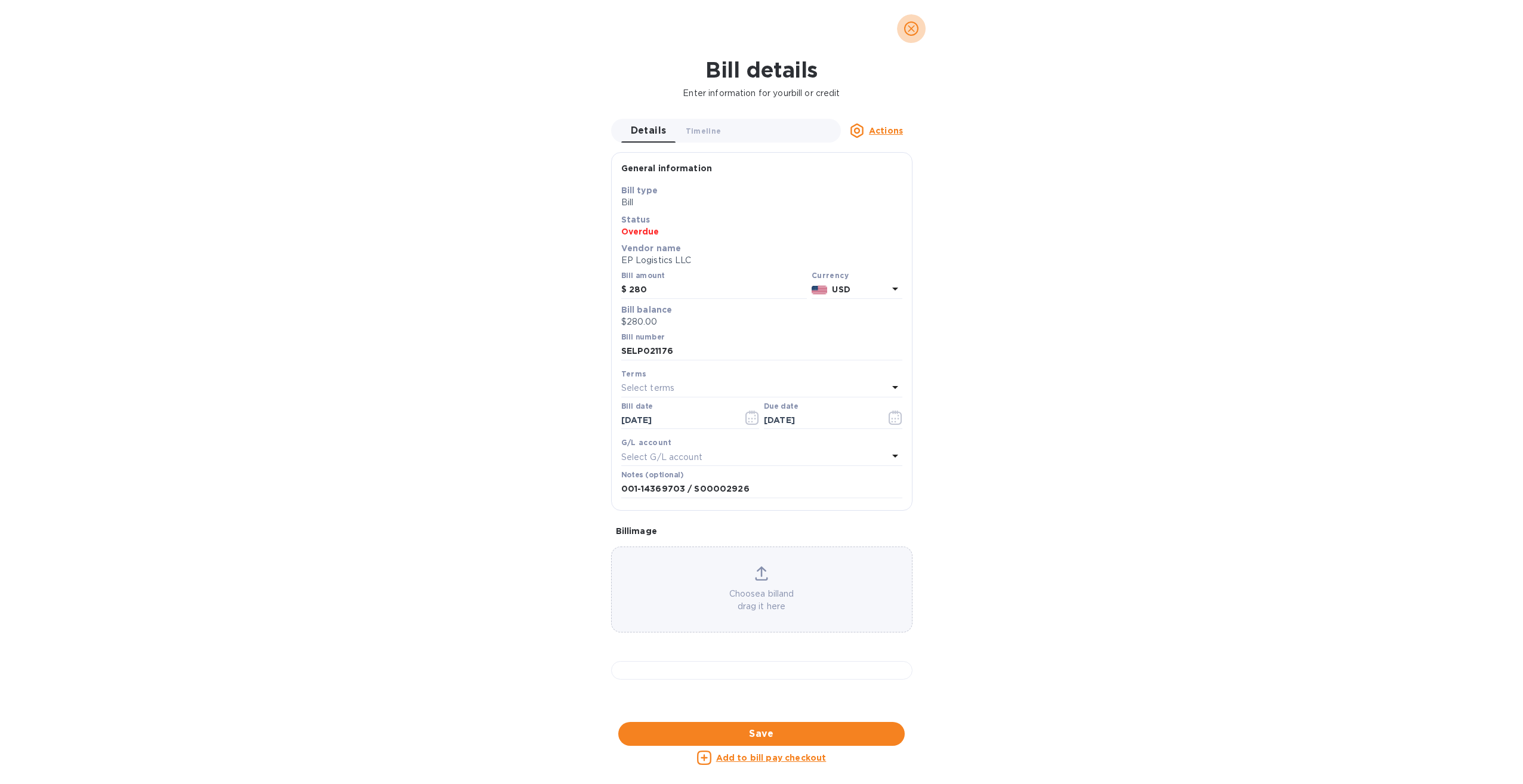
click at [914, 30] on icon "close" at bounding box center [911, 28] width 12 height 12
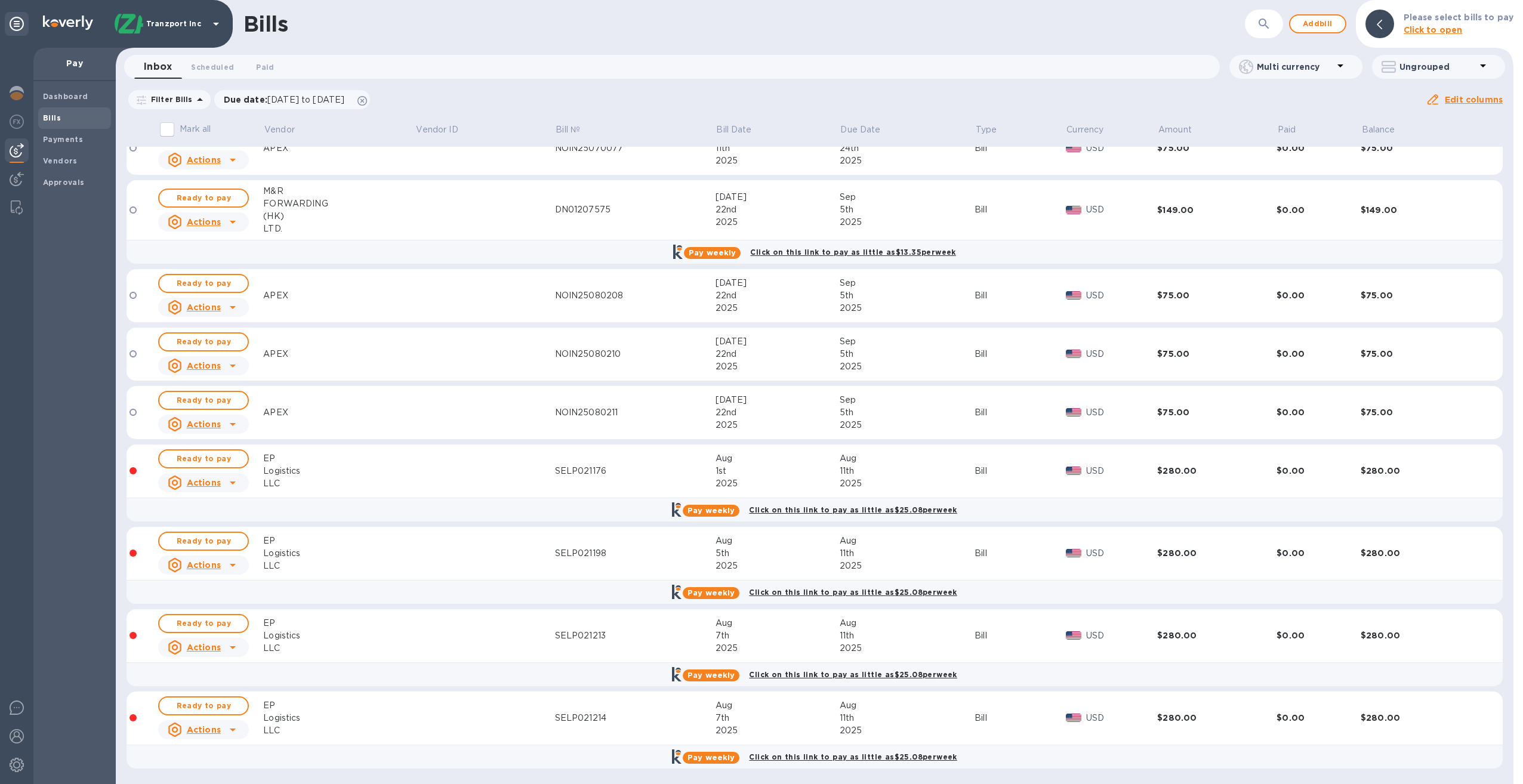
click at [205, 483] on u "Actions" at bounding box center [204, 483] width 34 height 10
click at [215, 558] on b "Delete" at bounding box center [206, 559] width 30 height 10
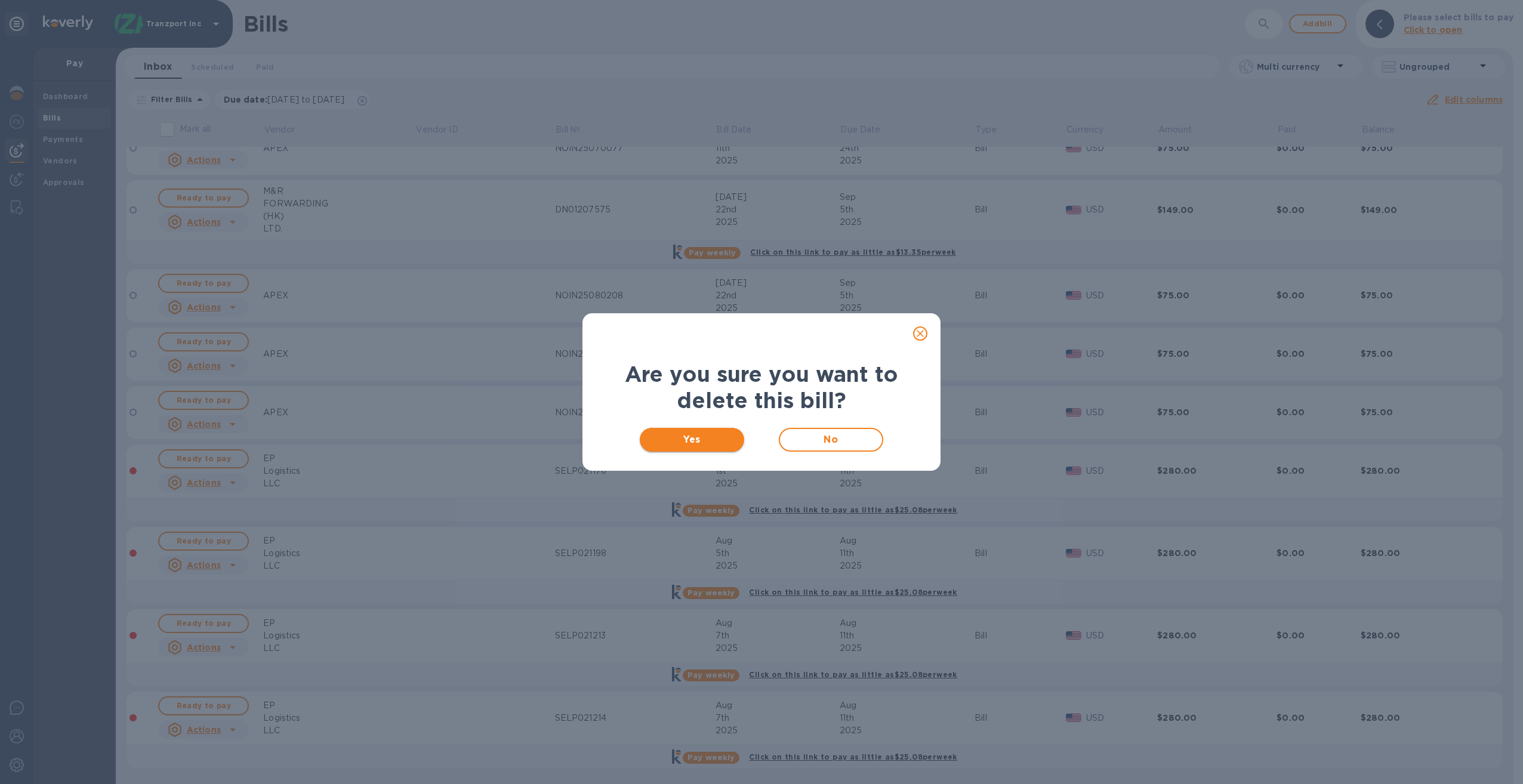
click at [713, 442] on span "Yes" at bounding box center [692, 440] width 85 height 15
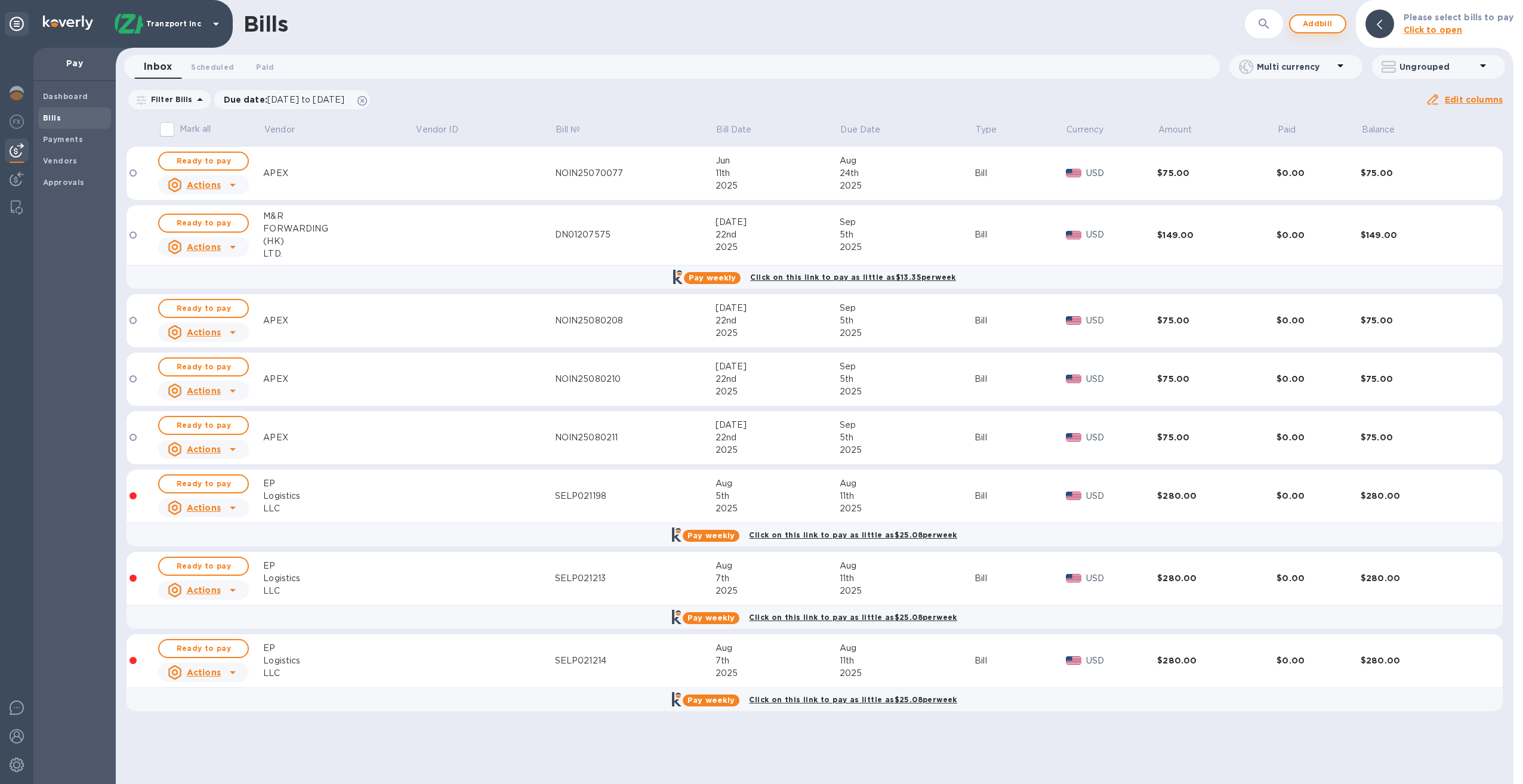
click at [1076, 23] on span "Add bill" at bounding box center [1318, 24] width 36 height 15
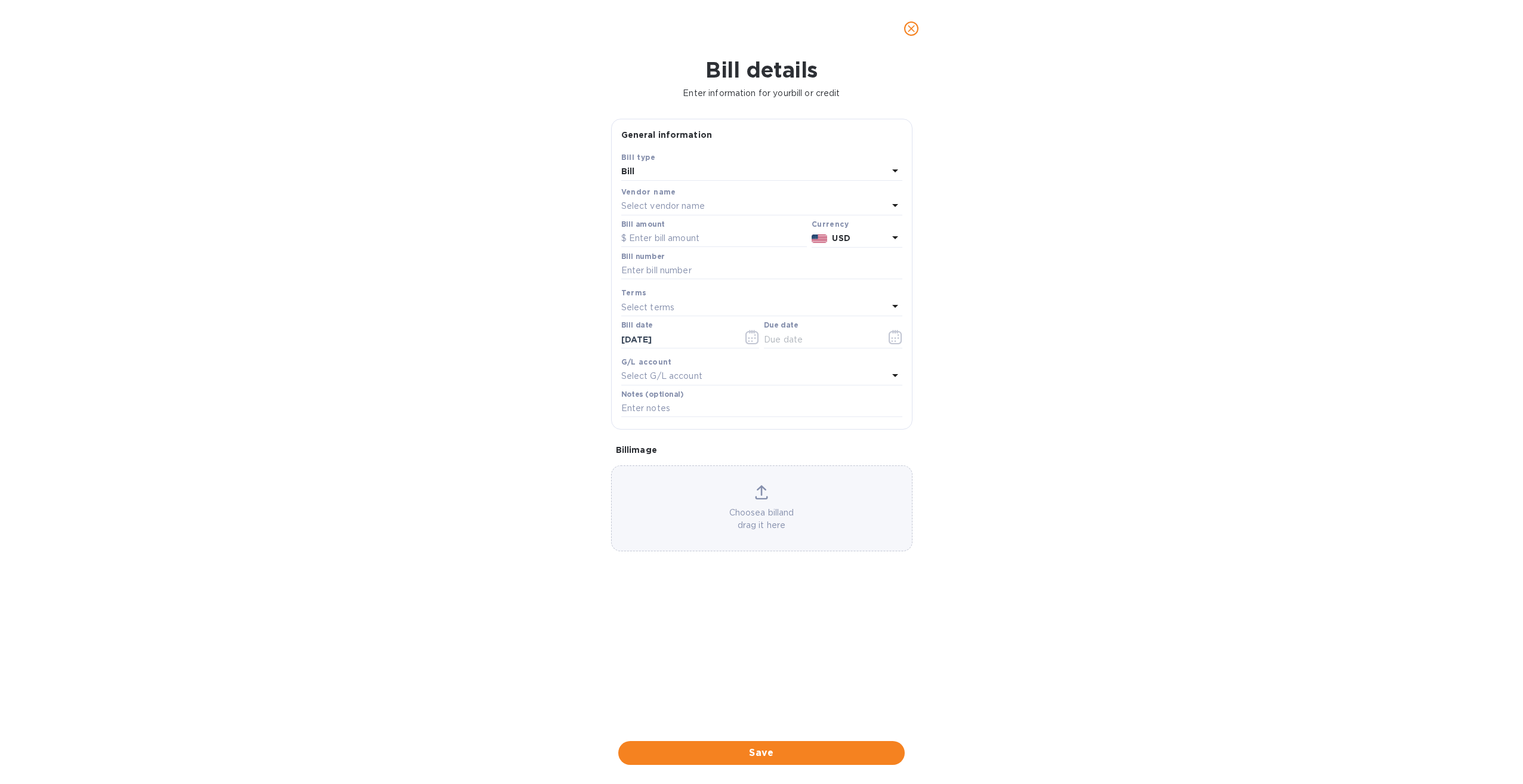
click at [699, 201] on p "Select vendor name" at bounding box center [662, 205] width 84 height 12
click at [677, 299] on p "EP Logistics LLC" at bounding box center [757, 295] width 252 height 12
click at [705, 238] on input "text" at bounding box center [714, 239] width 186 height 18
type input "265"
type input "SELP021176"
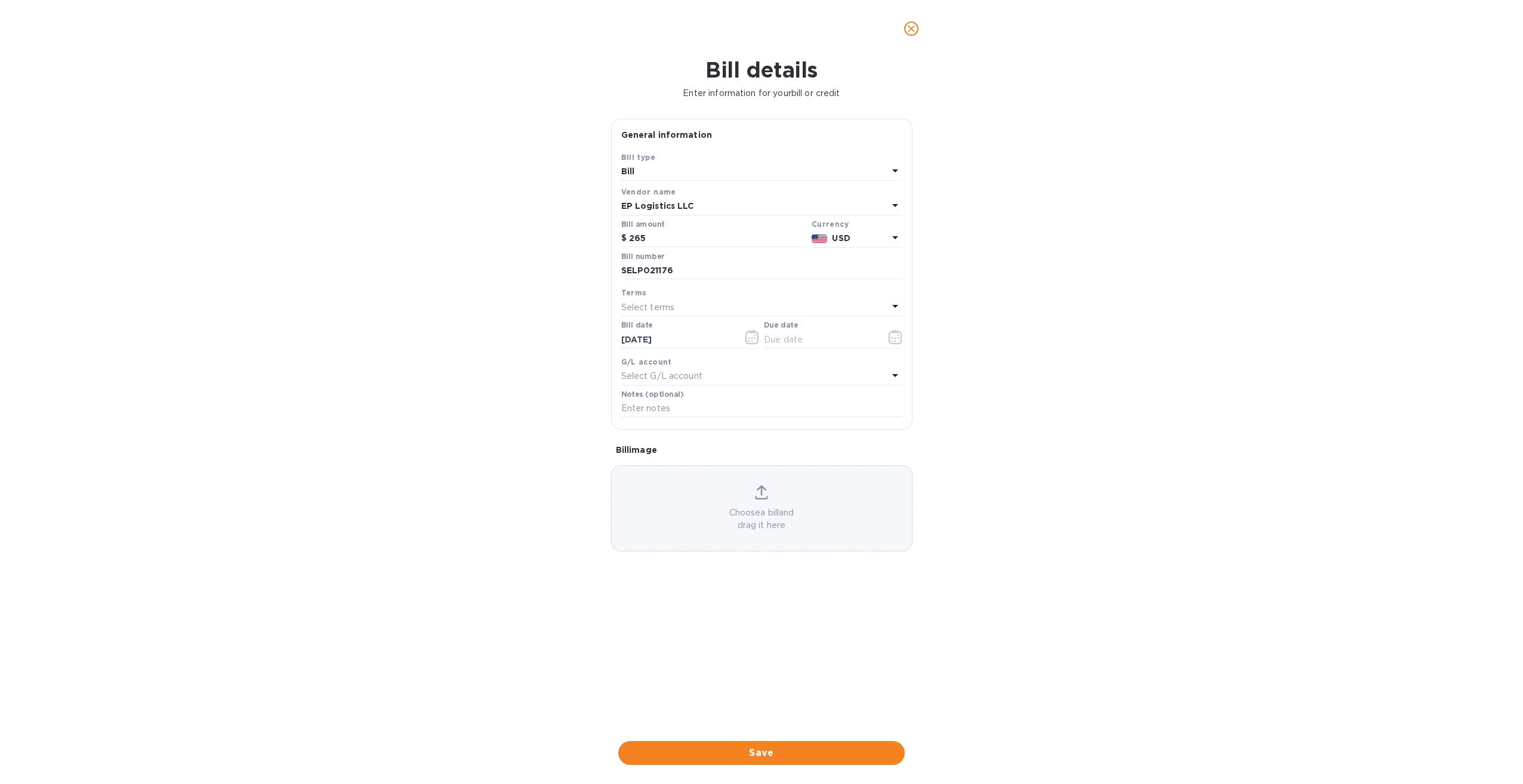
click at [690, 308] on div "Select terms" at bounding box center [754, 307] width 267 height 17
click at [675, 373] on p "NET 30" at bounding box center [757, 375] width 252 height 12
type input "[DATE]"
click at [750, 337] on icon "button" at bounding box center [752, 338] width 14 height 15
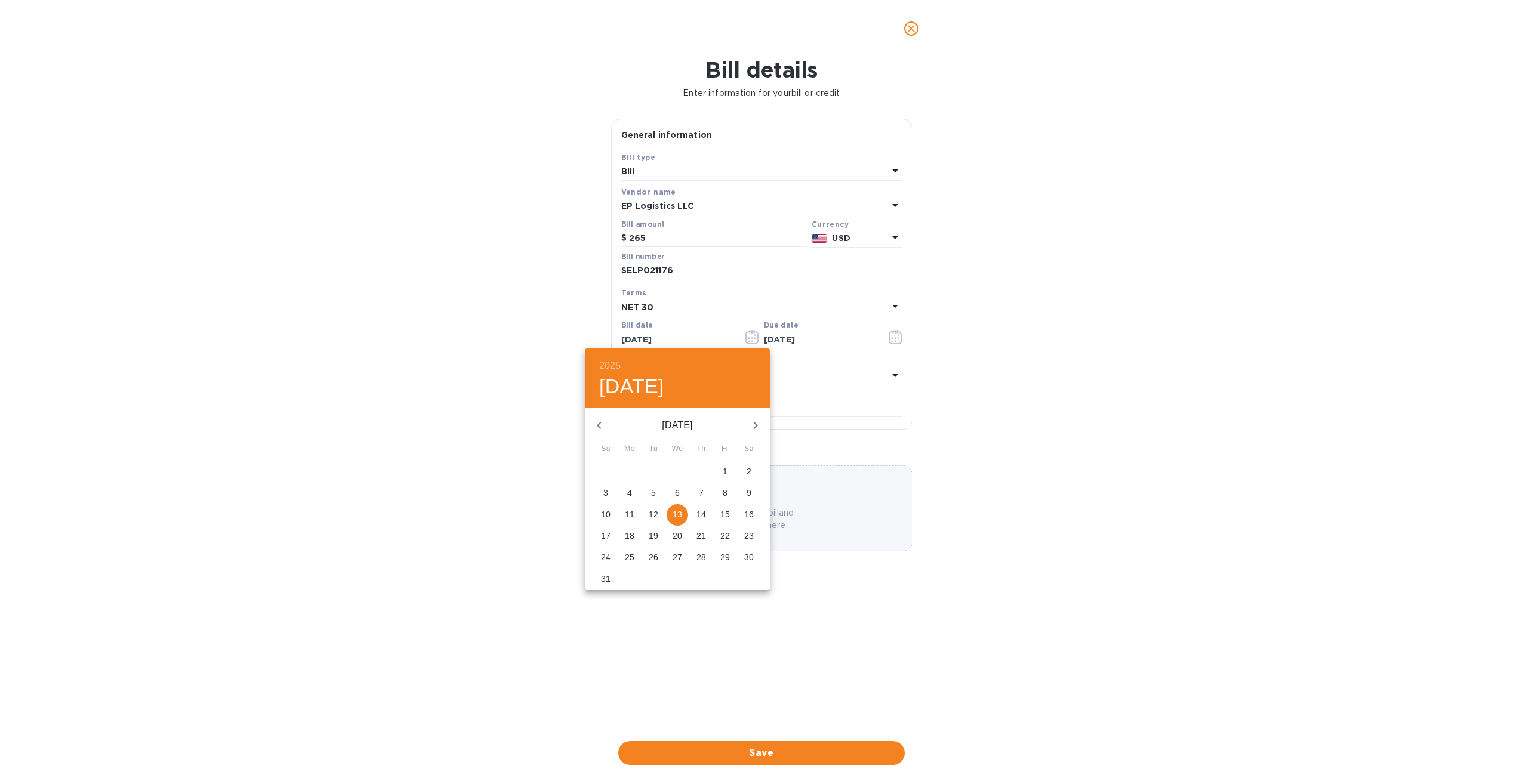
click at [703, 493] on p "7" at bounding box center [701, 493] width 5 height 12
type input "[DATE]"
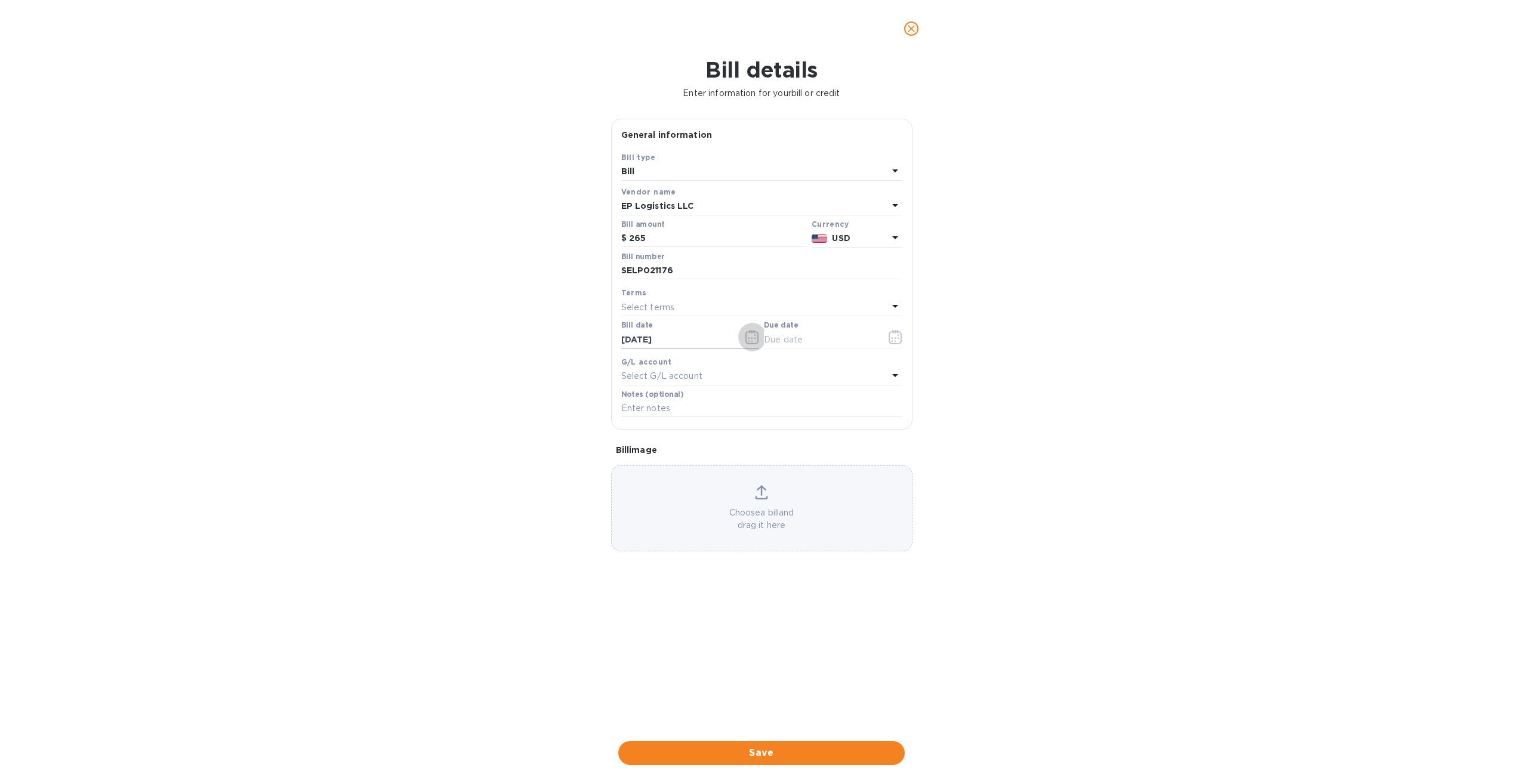
click at [753, 338] on icon "button" at bounding box center [752, 338] width 14 height 15
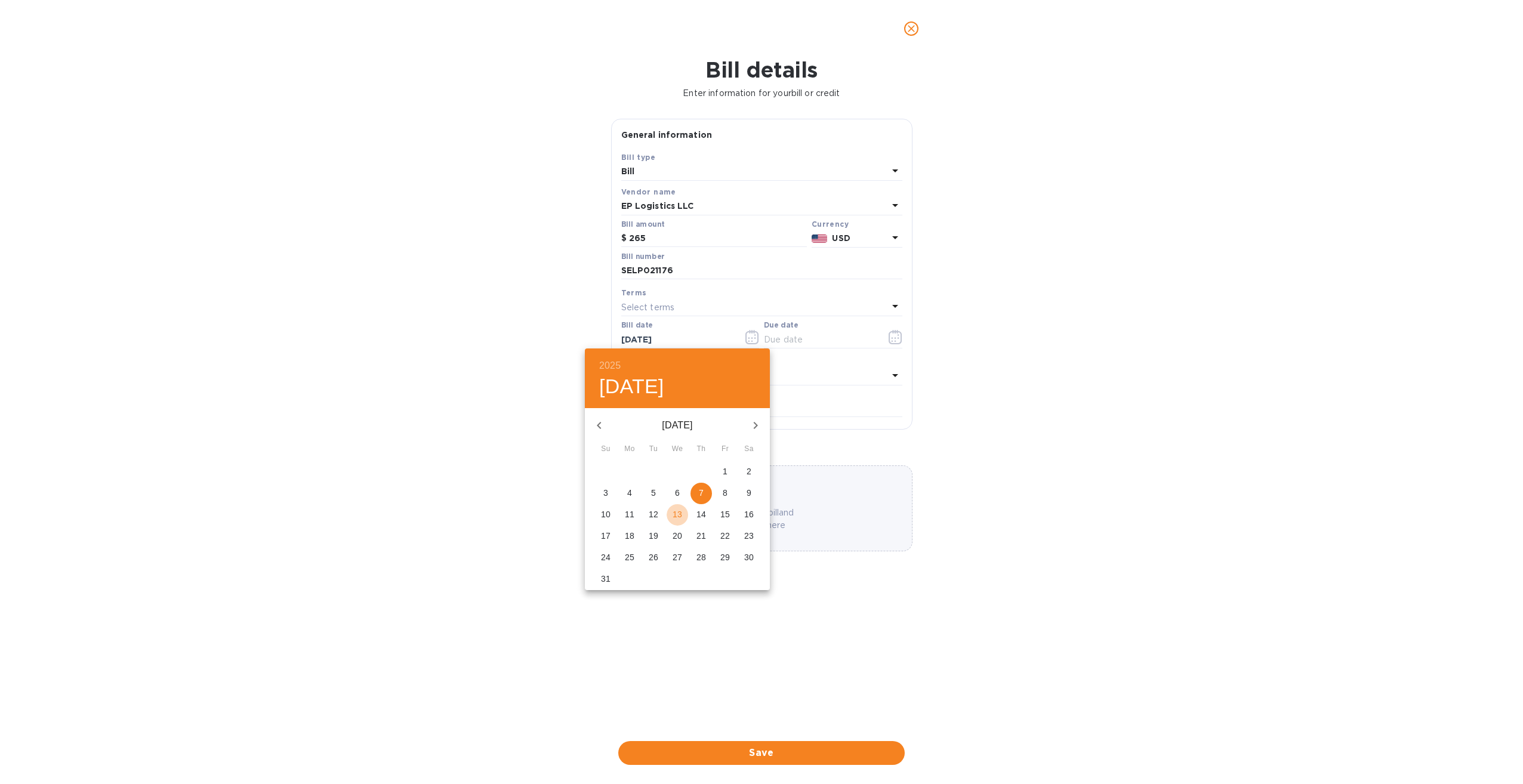
click at [675, 515] on p "13" at bounding box center [677, 514] width 10 height 12
type input "[DATE]"
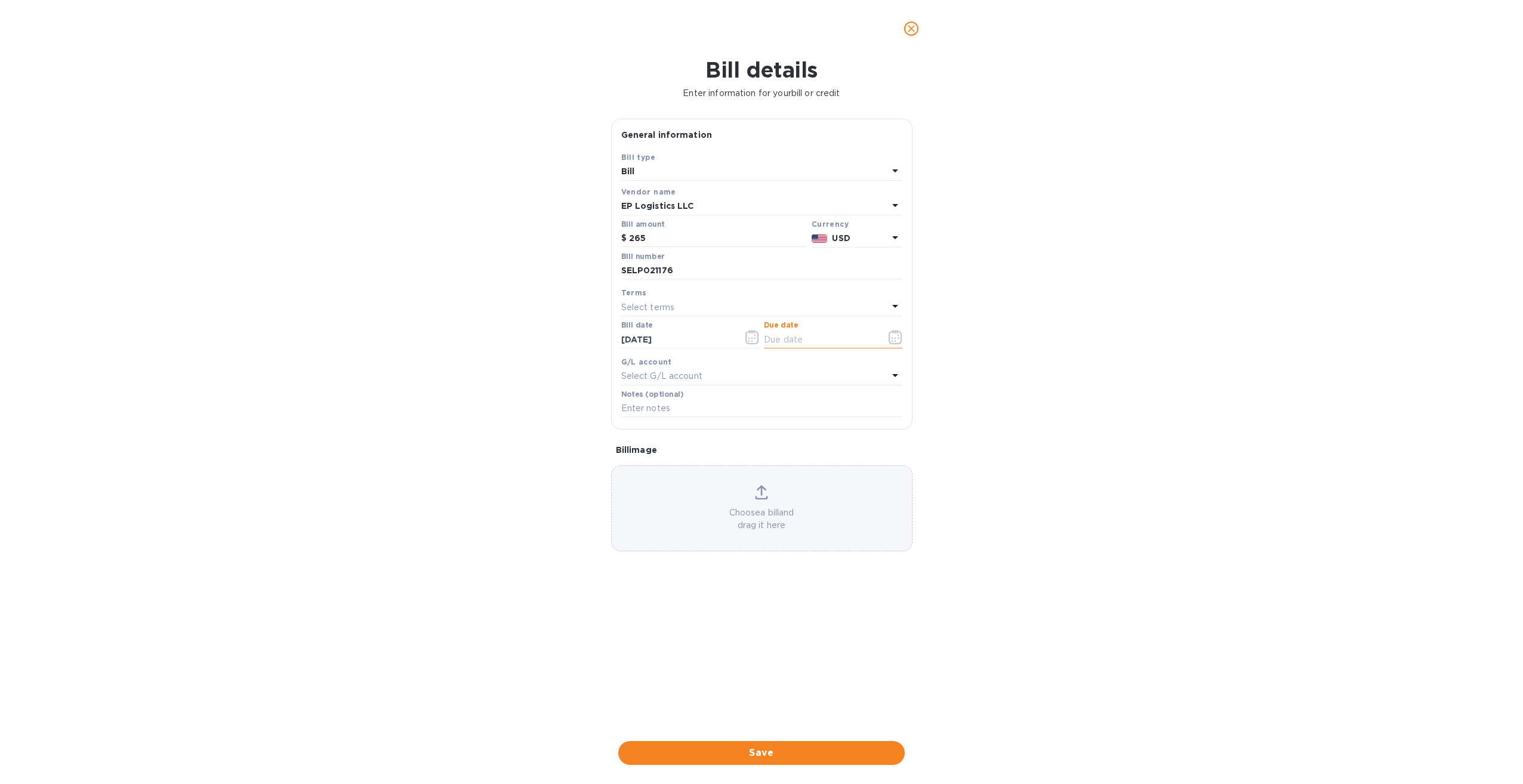
click at [788, 338] on input "text" at bounding box center [820, 339] width 113 height 18
click at [959, 317] on div "Bill details Enter information for your bill or credit General information Save…" at bounding box center [762, 420] width 1523 height 726
click at [900, 338] on icon "button" at bounding box center [895, 338] width 14 height 15
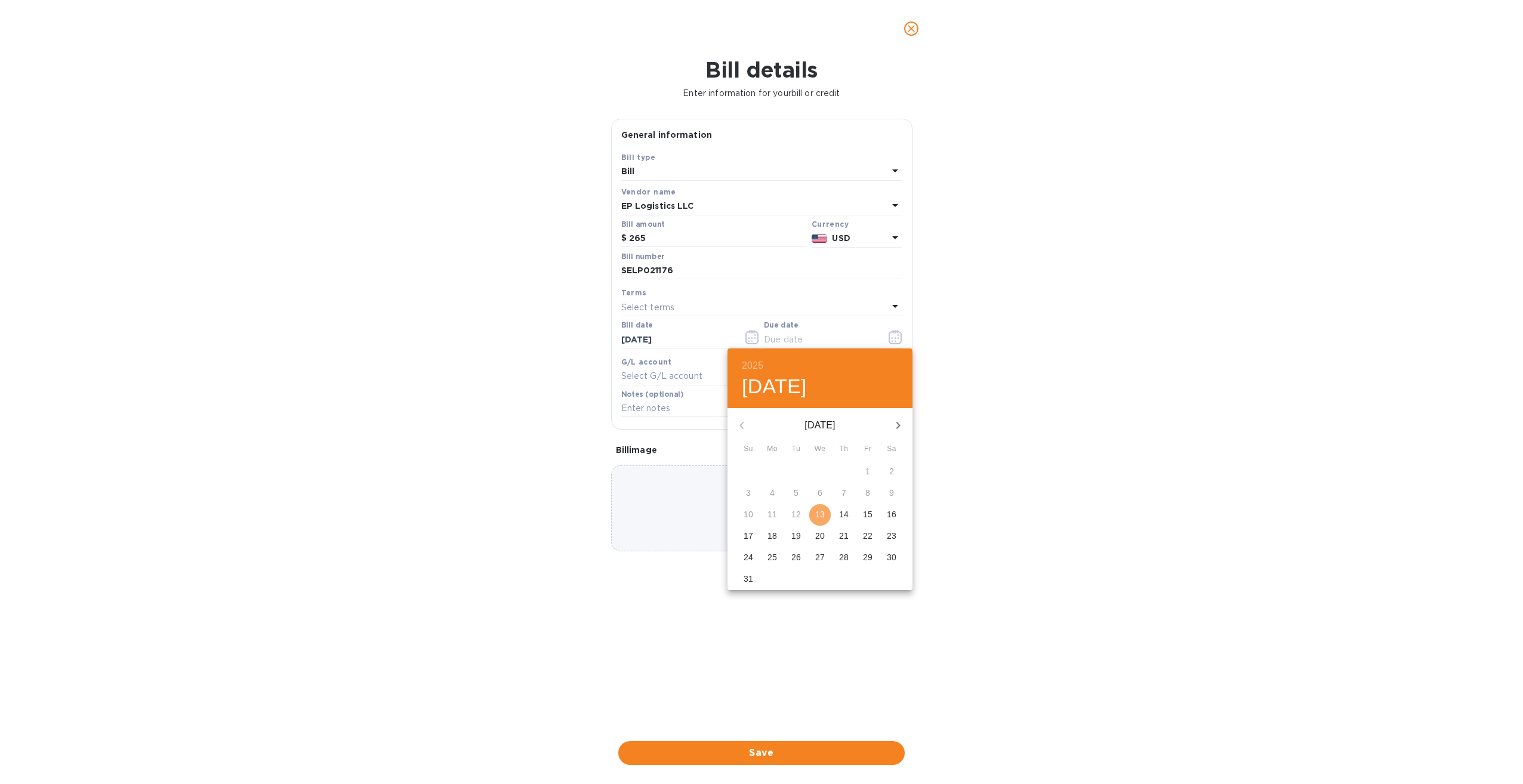
click at [822, 513] on p "13" at bounding box center [820, 514] width 10 height 12
type input "[DATE]"
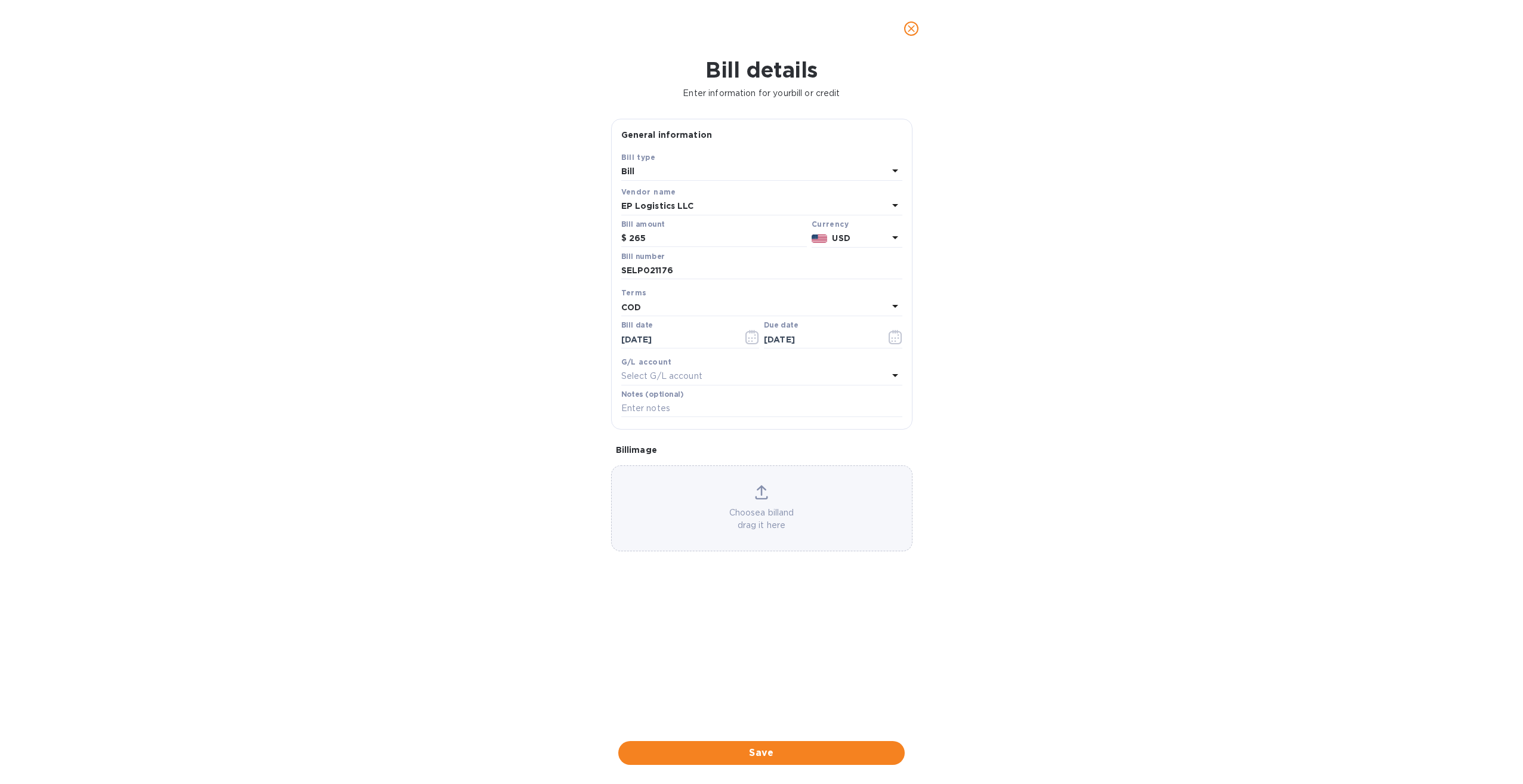
click at [686, 375] on p "Select G/L account" at bounding box center [662, 376] width 81 height 12
click at [1061, 364] on div "Bill details Enter information for your bill or credit General information Save…" at bounding box center [762, 420] width 1523 height 726
click at [717, 413] on input "text" at bounding box center [762, 409] width 281 height 18
type input "001-14369703 / S00002926"
click at [775, 638] on span "Save" at bounding box center [761, 753] width 267 height 15
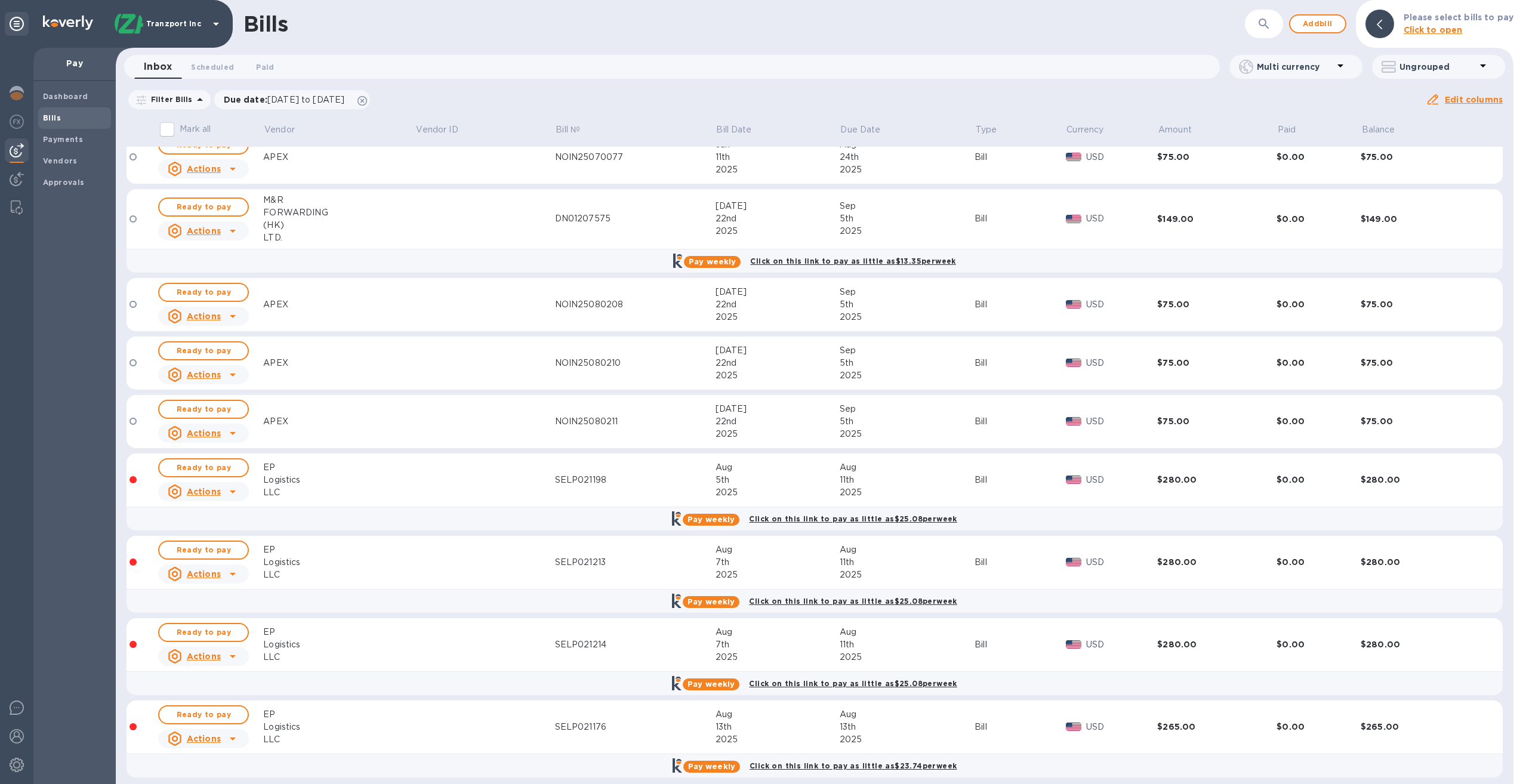
scroll to position [25, 0]
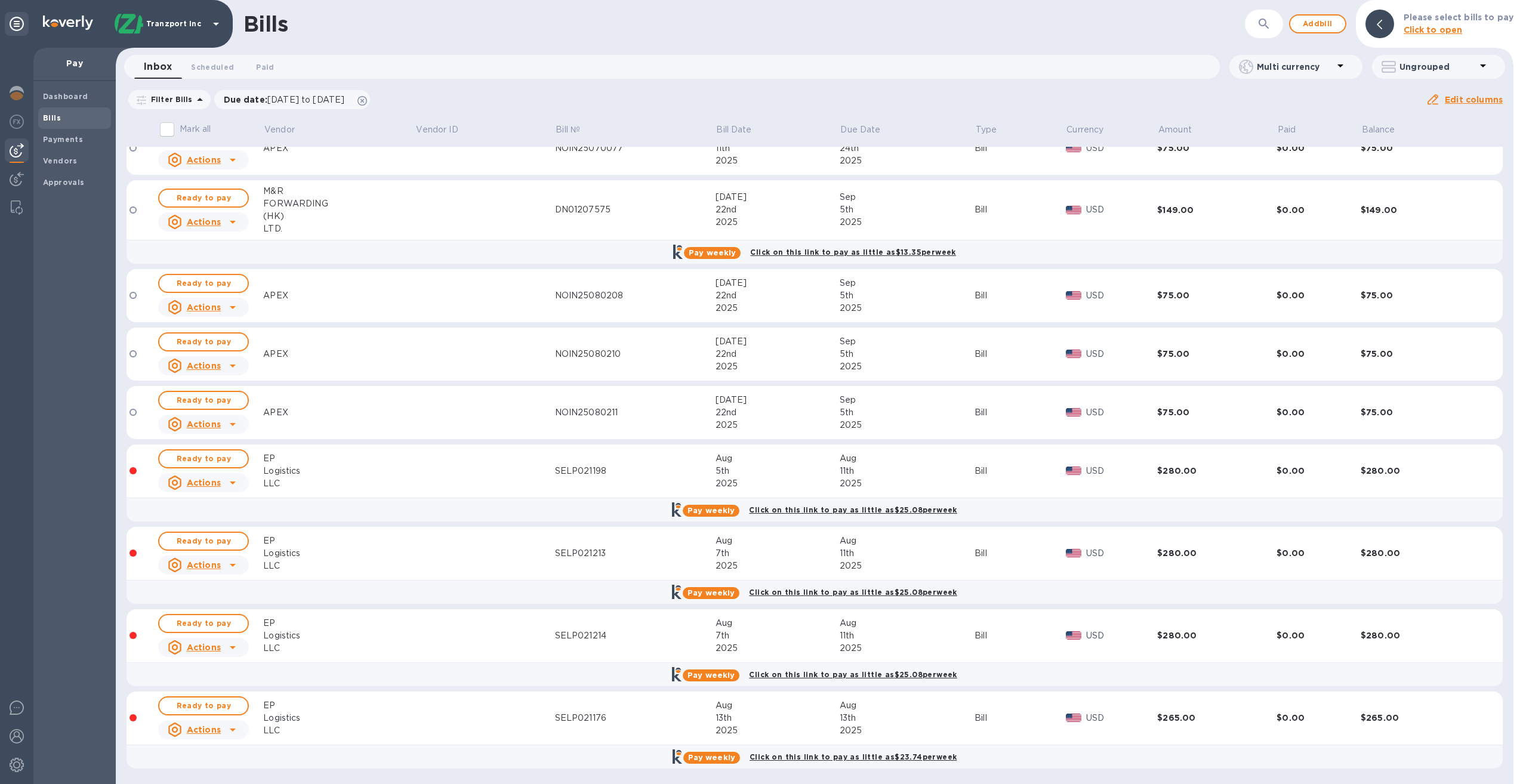
click at [209, 481] on u "Actions" at bounding box center [204, 483] width 34 height 10
click at [206, 558] on b "Delete" at bounding box center [206, 559] width 30 height 10
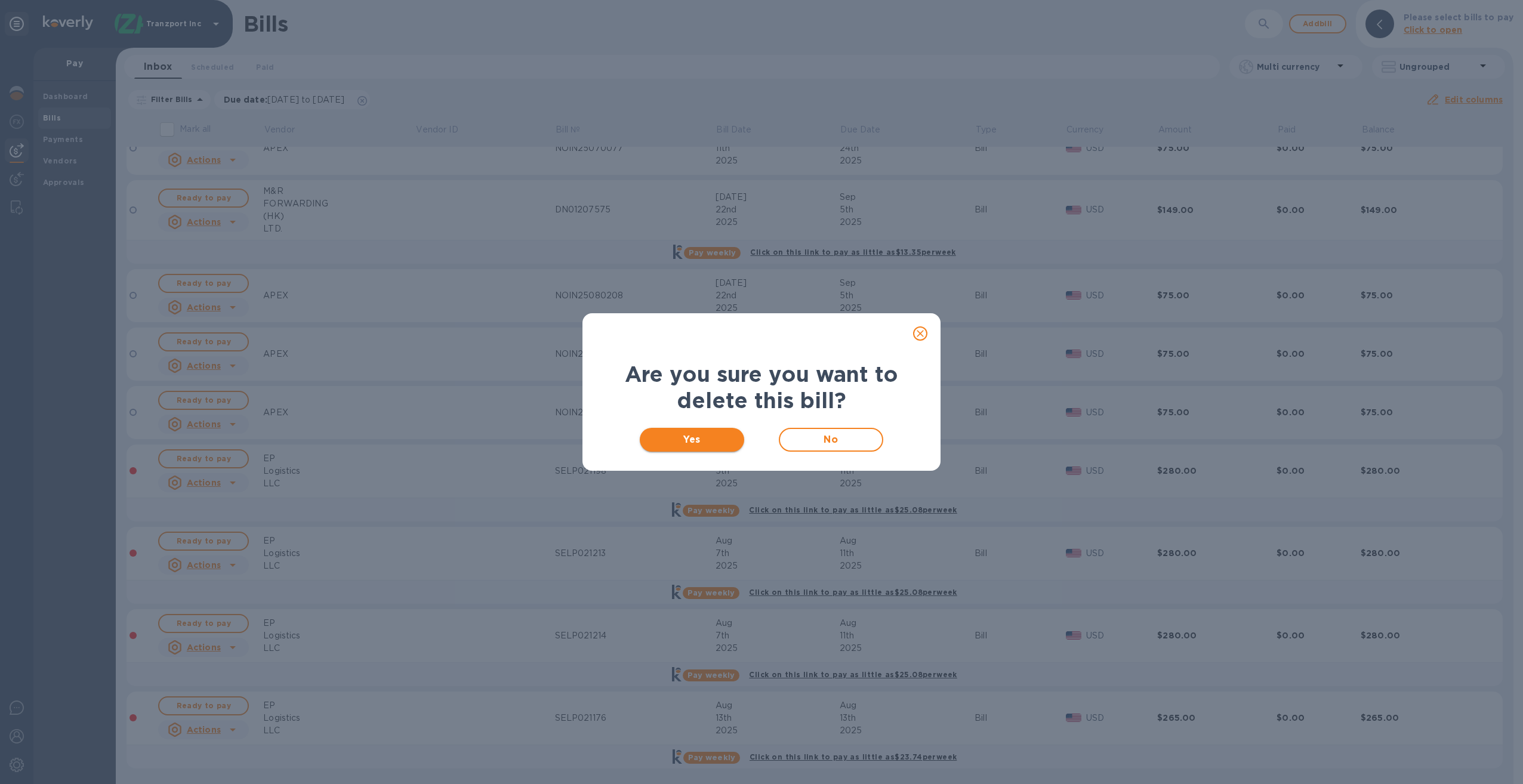
click at [709, 441] on span "Yes" at bounding box center [692, 440] width 85 height 15
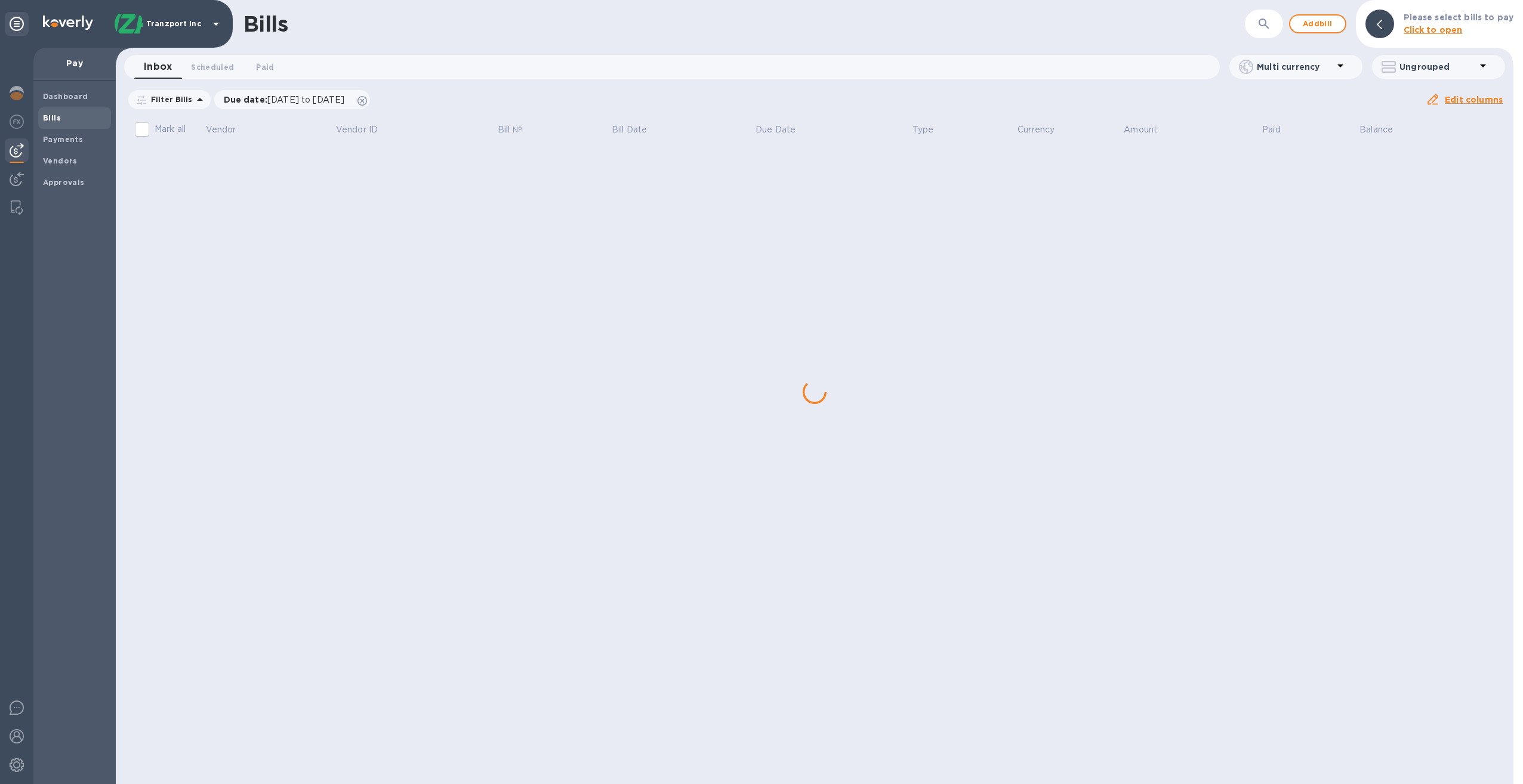
scroll to position [0, 0]
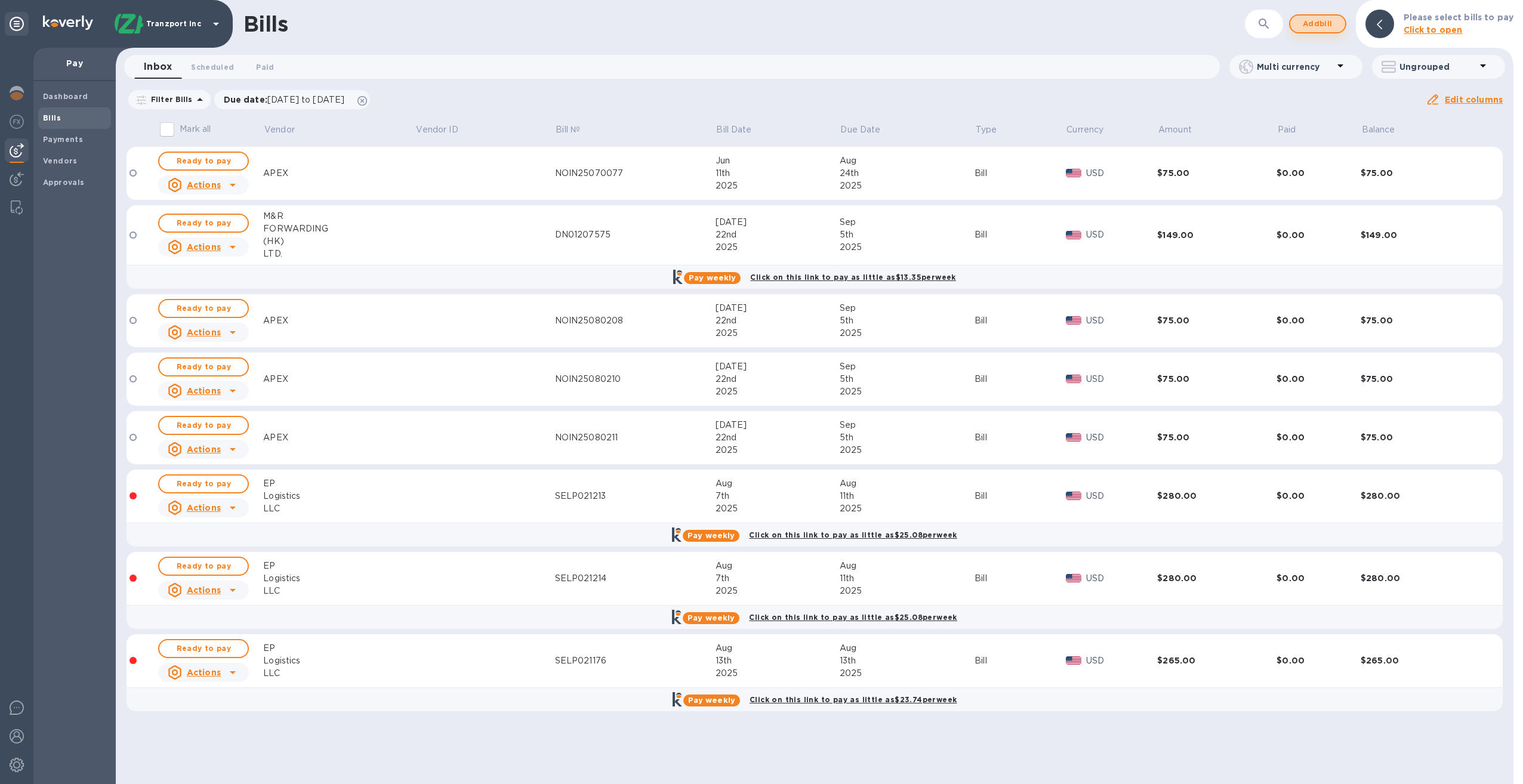
click at [1076, 24] on span "Add bill" at bounding box center [1318, 24] width 36 height 15
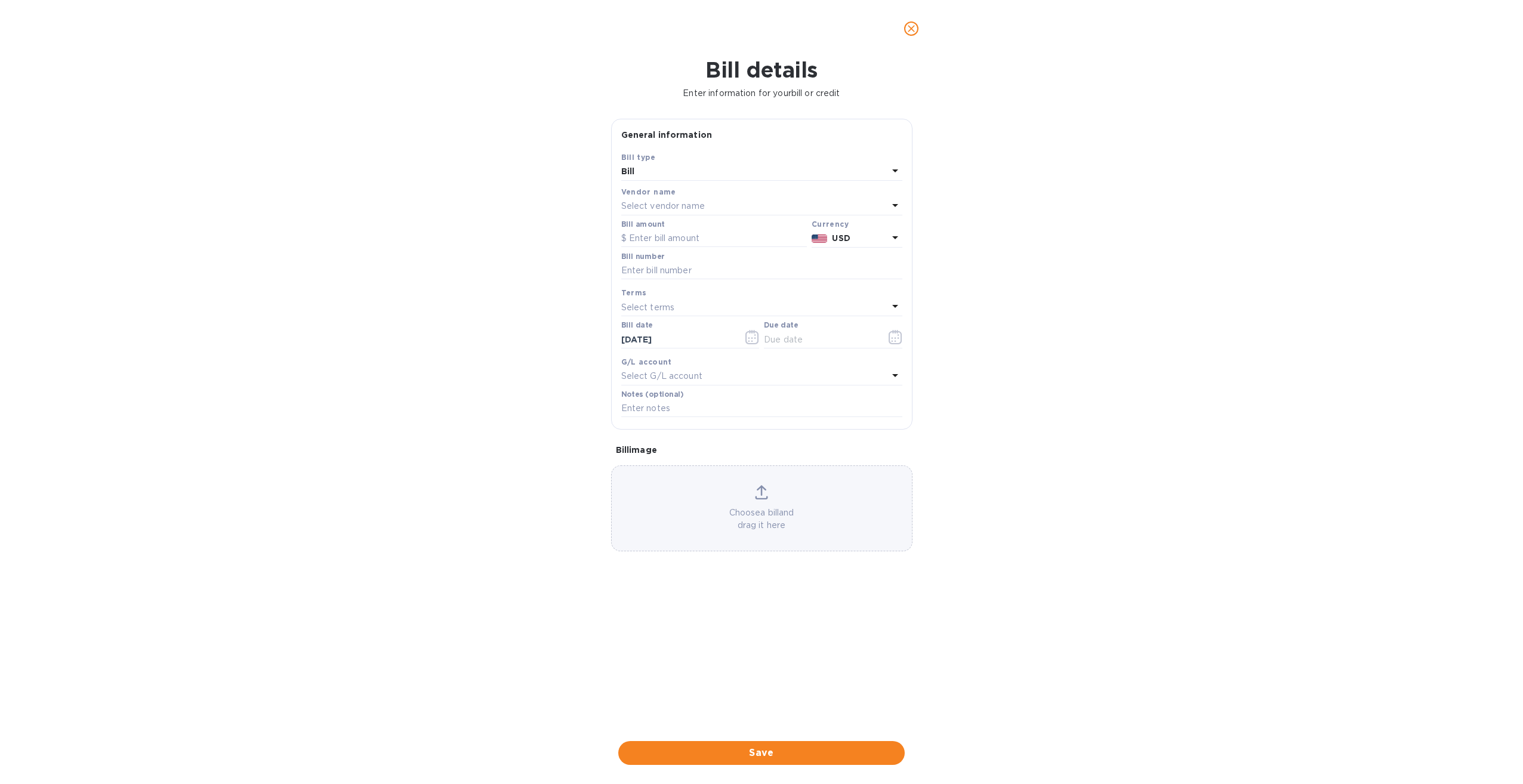
click at [684, 198] on div "Select vendor name" at bounding box center [754, 206] width 267 height 17
click at [672, 297] on p "EP Logistics LLC" at bounding box center [757, 295] width 252 height 12
click at [692, 240] on input "text" at bounding box center [714, 239] width 186 height 18
type input "265"
click at [690, 271] on input "text" at bounding box center [762, 271] width 281 height 18
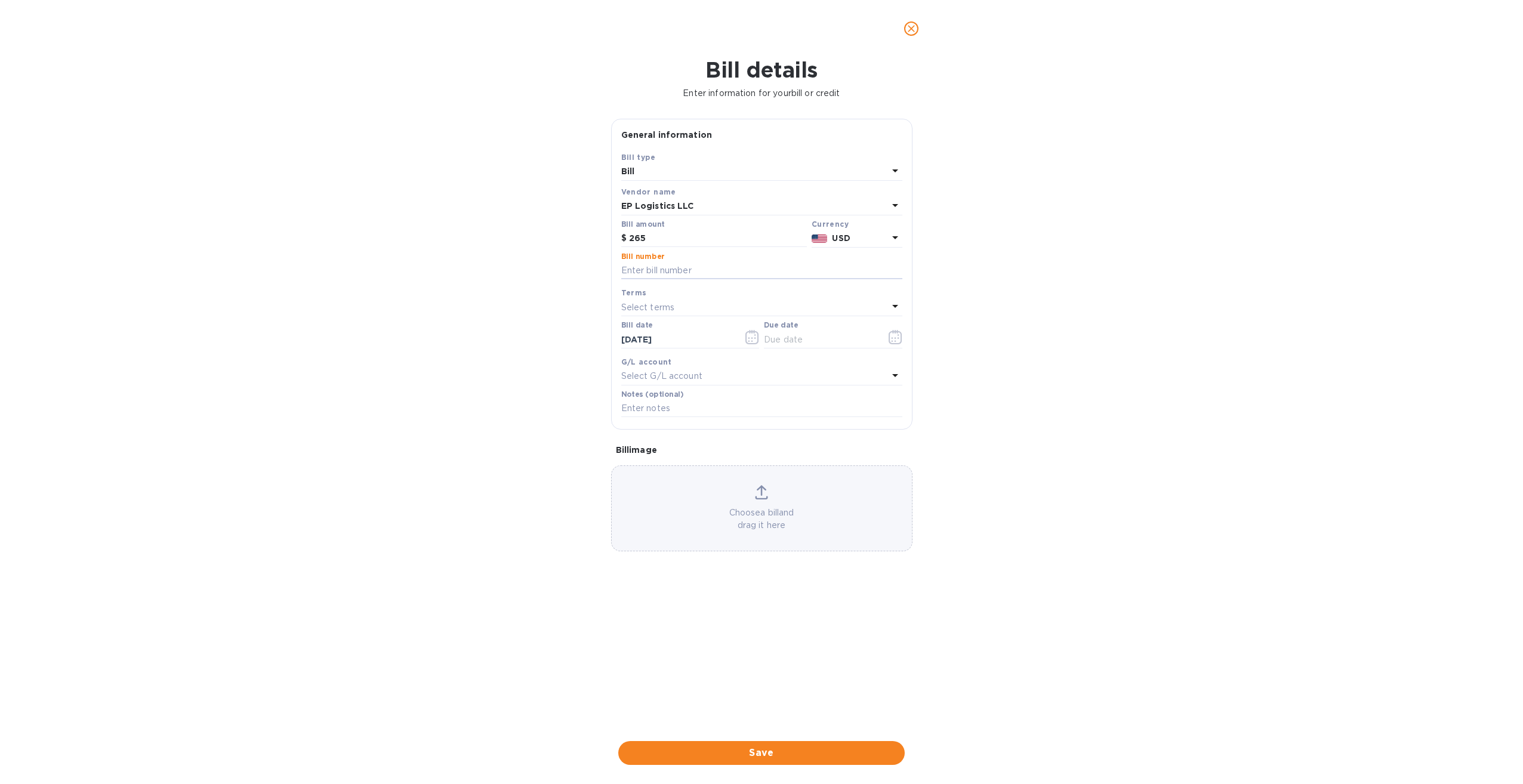
type input "SELP021198"
click at [803, 339] on input "text" at bounding box center [820, 339] width 113 height 18
click at [722, 339] on input "[DATE]" at bounding box center [677, 339] width 113 height 18
click at [758, 338] on icon "button" at bounding box center [752, 338] width 13 height 15
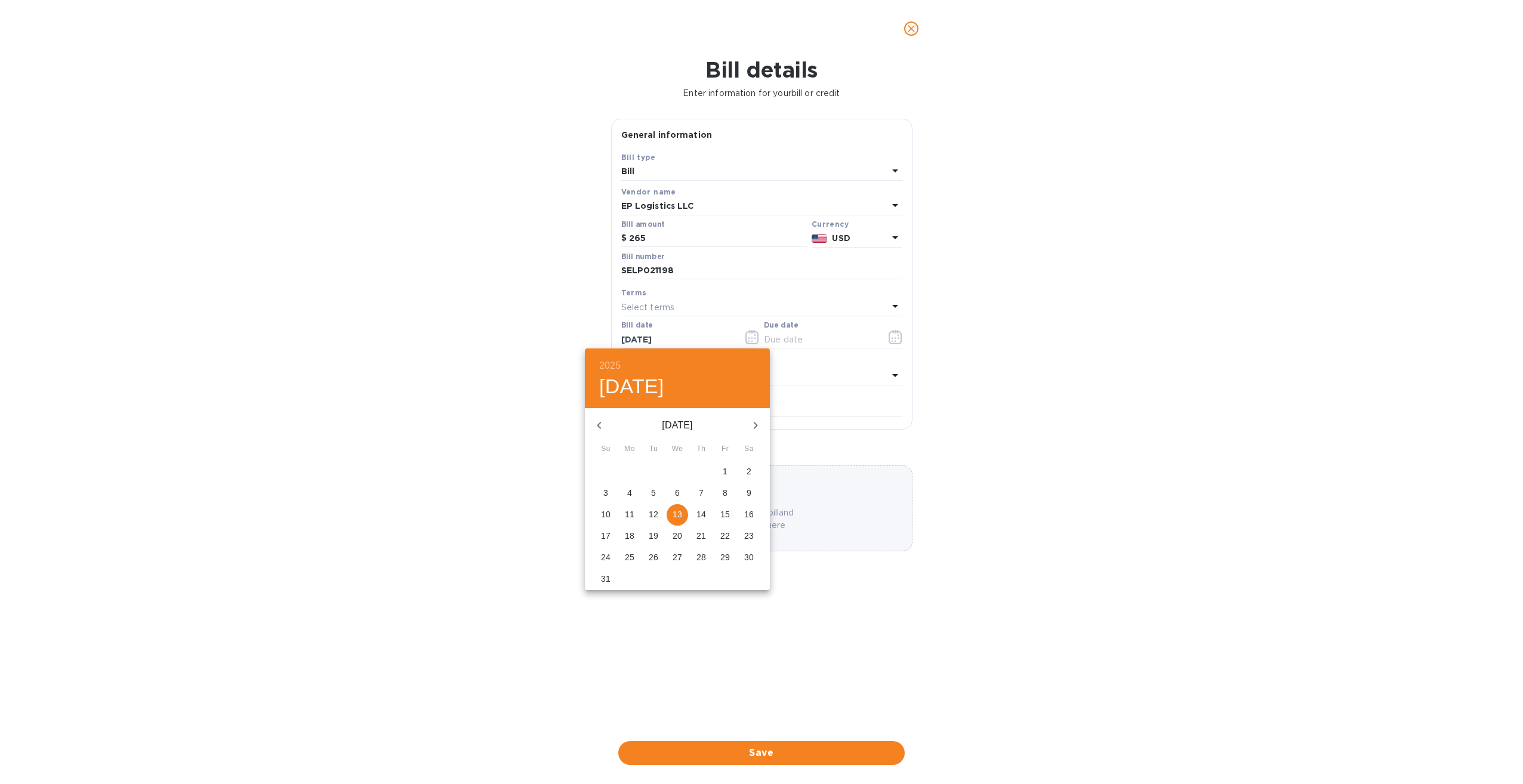
click at [658, 490] on span "5" at bounding box center [654, 493] width 21 height 12
type input "[DATE]"
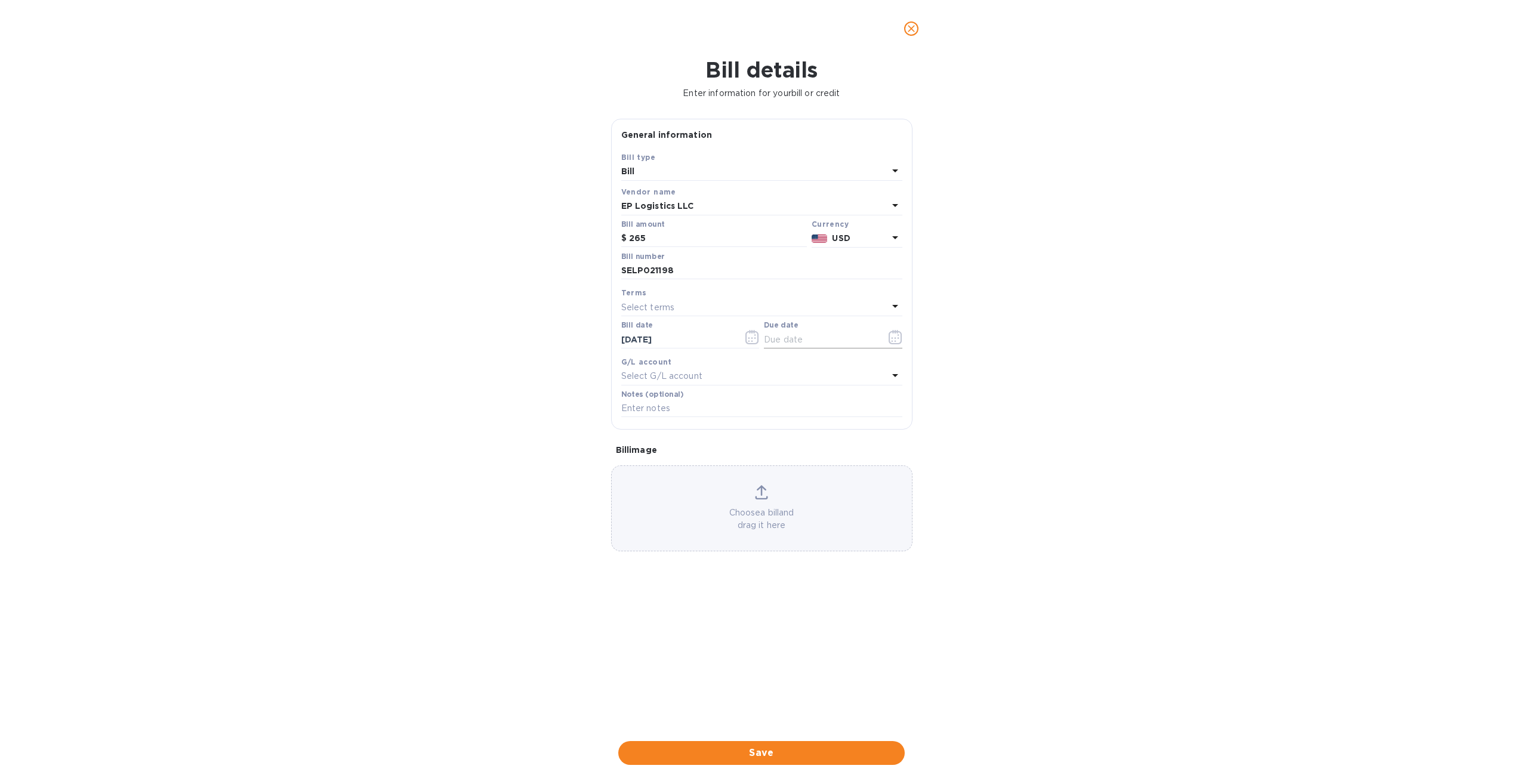
click at [893, 338] on icon "button" at bounding box center [895, 338] width 14 height 15
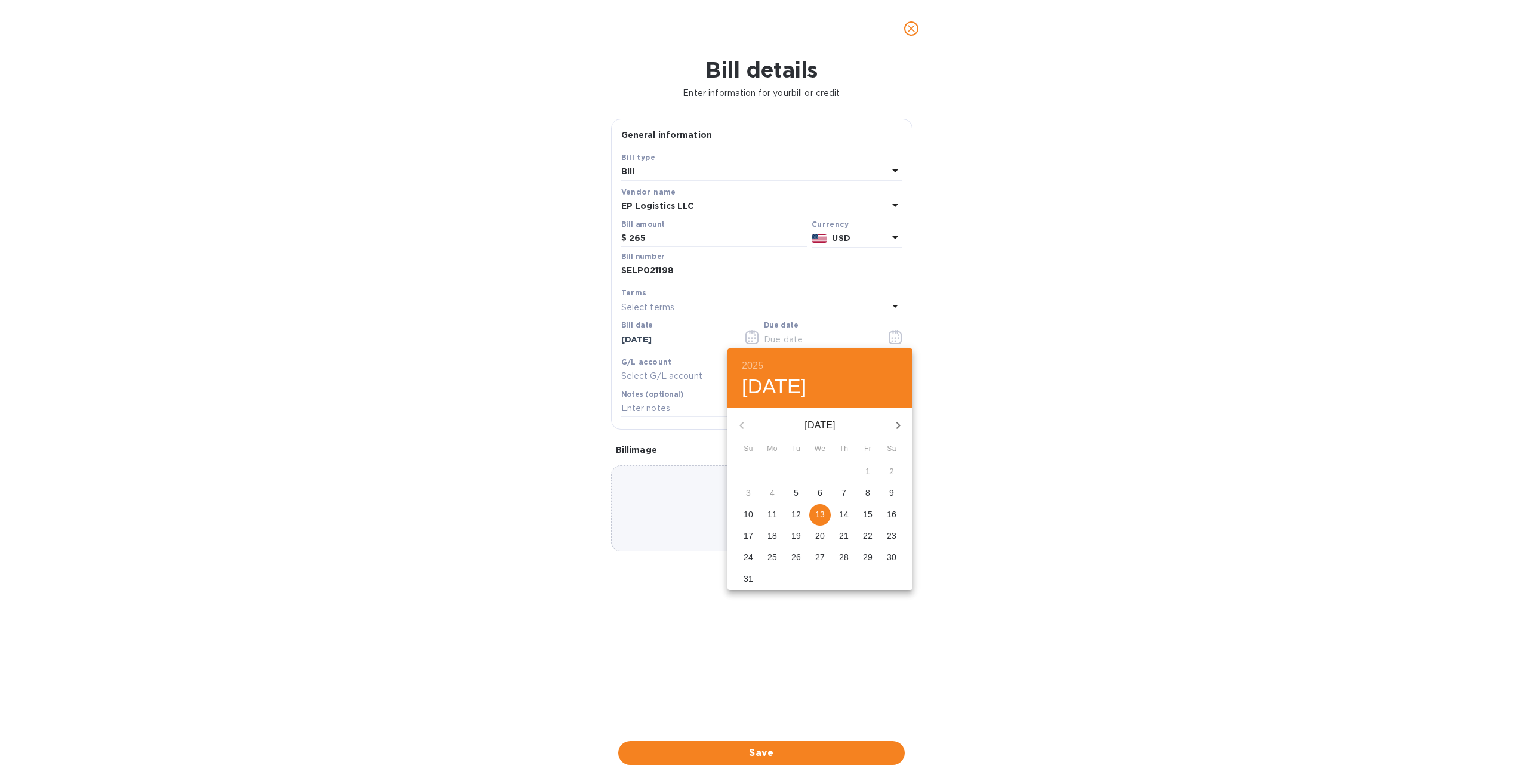
click at [820, 510] on p "13" at bounding box center [820, 514] width 10 height 12
type input "[DATE]"
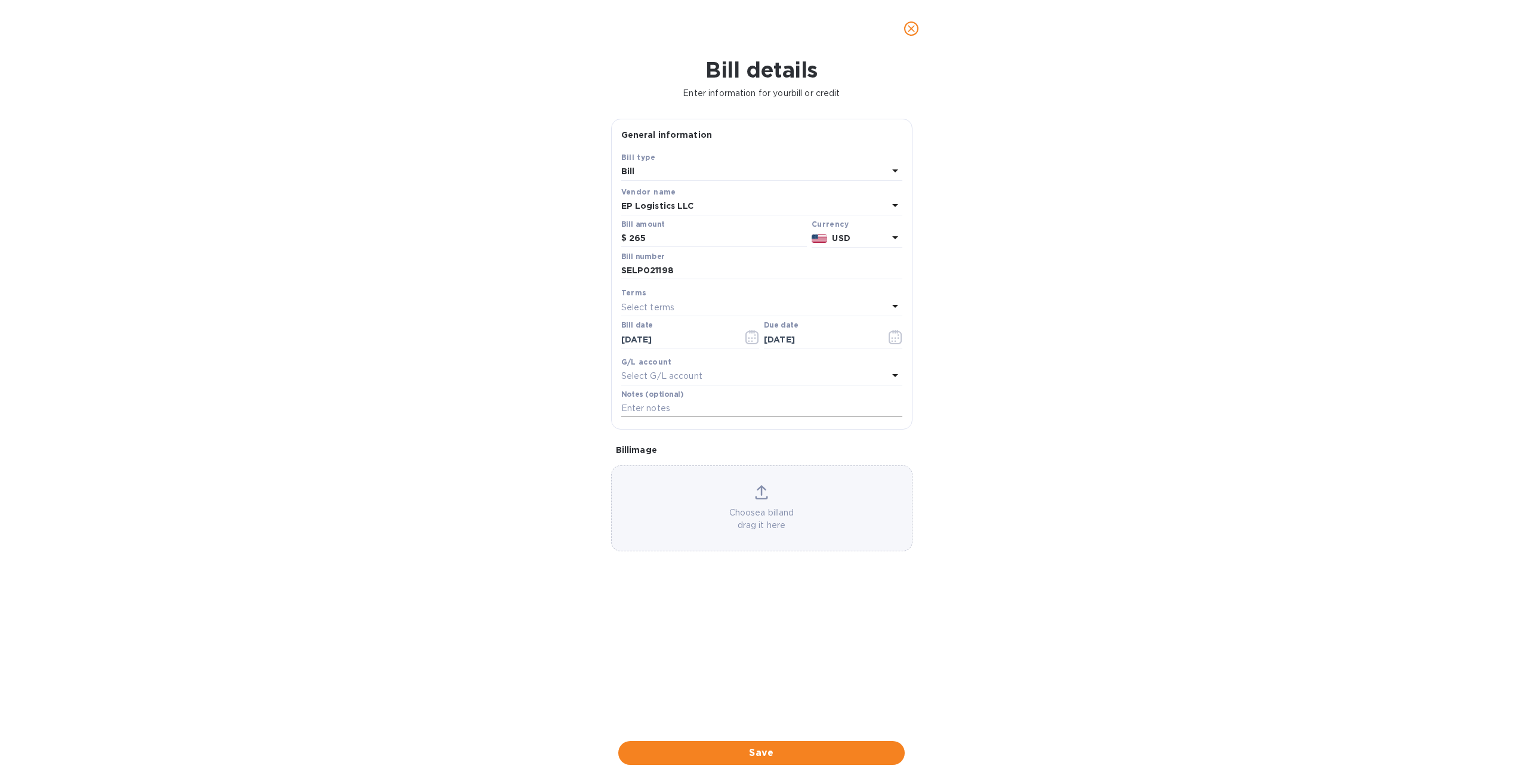
click at [682, 411] on input "text" at bounding box center [762, 409] width 281 height 18
type input "131-05105074 / S00002899"
click at [777, 638] on span "Save" at bounding box center [761, 753] width 267 height 15
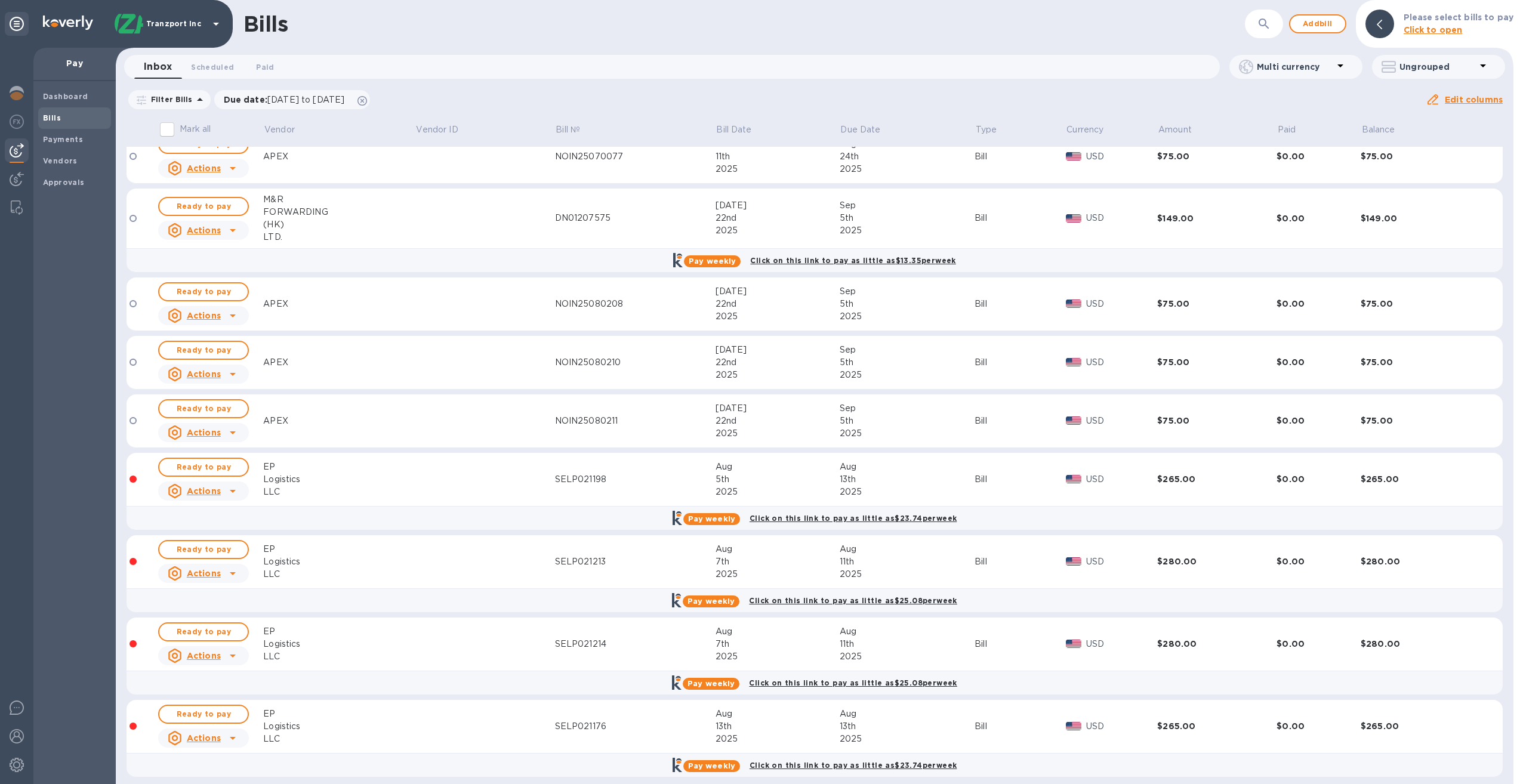
scroll to position [25, 0]
